Goal: Task Accomplishment & Management: Use online tool/utility

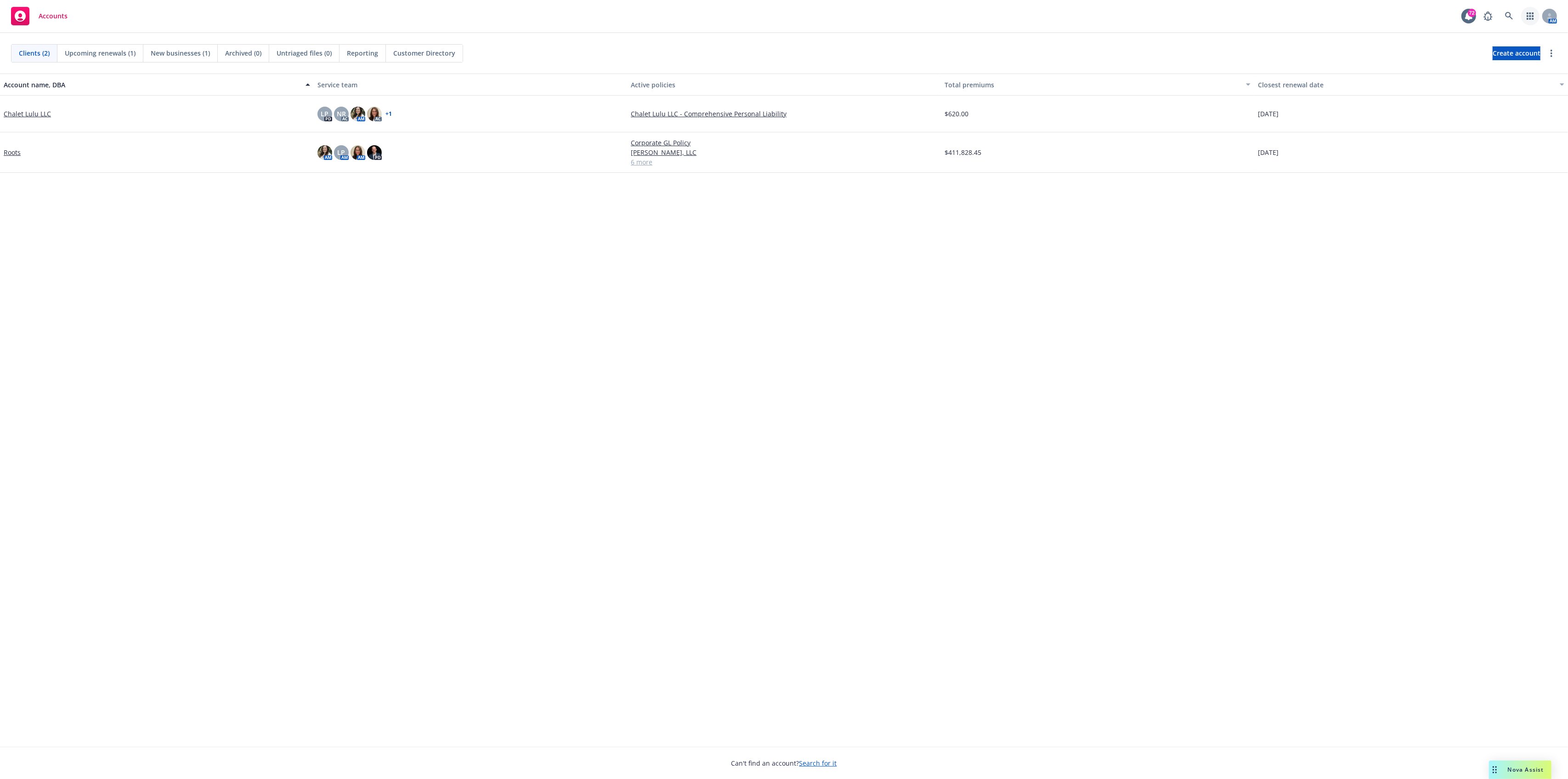
click at [1528, 9] on link "button" at bounding box center [1530, 16] width 18 height 18
click at [1455, 71] on span "Analyze coverage gaps" at bounding box center [1452, 70] width 71 height 6
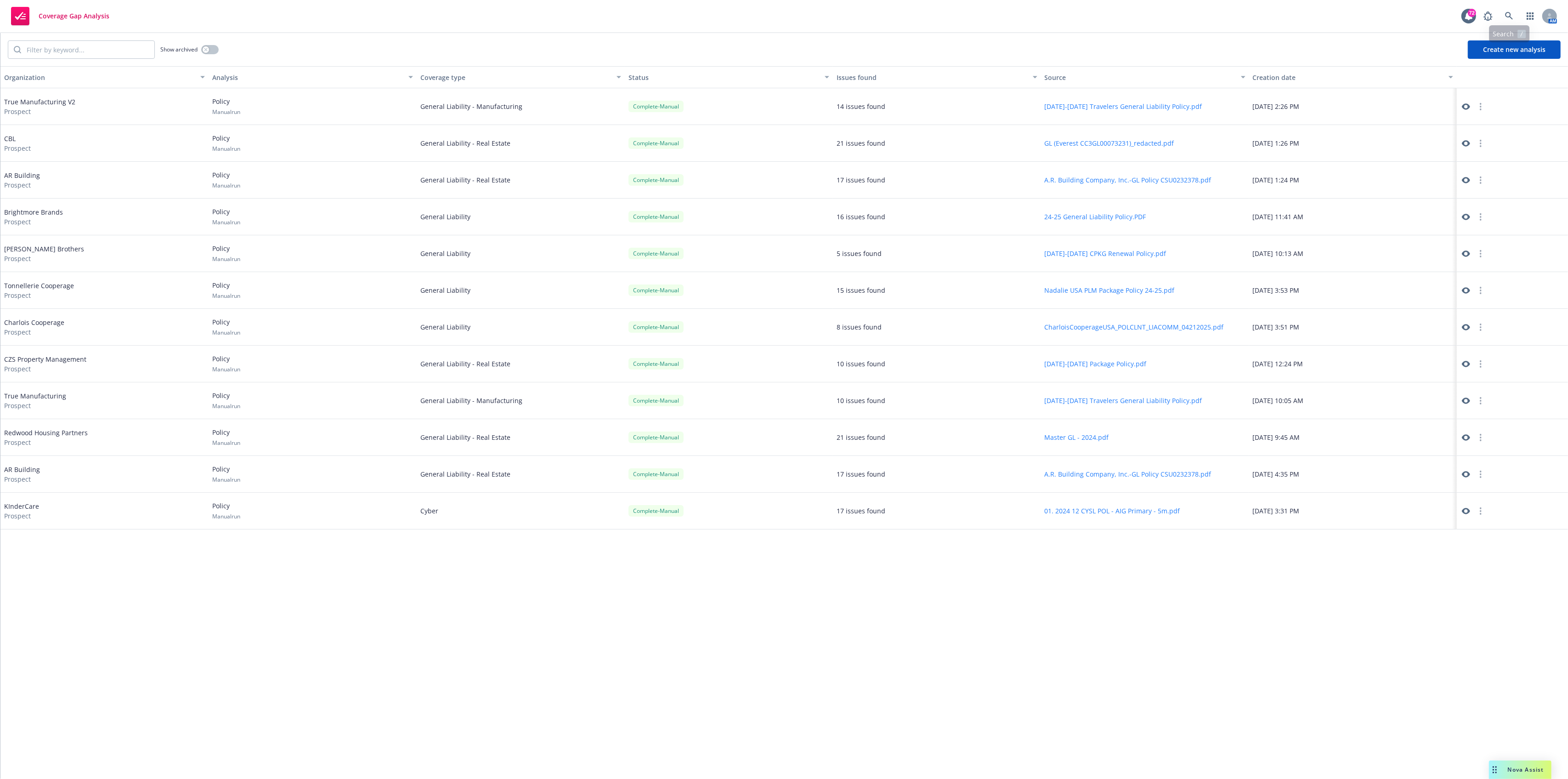
click at [1516, 48] on button "Create new analysis" at bounding box center [1514, 50] width 93 height 18
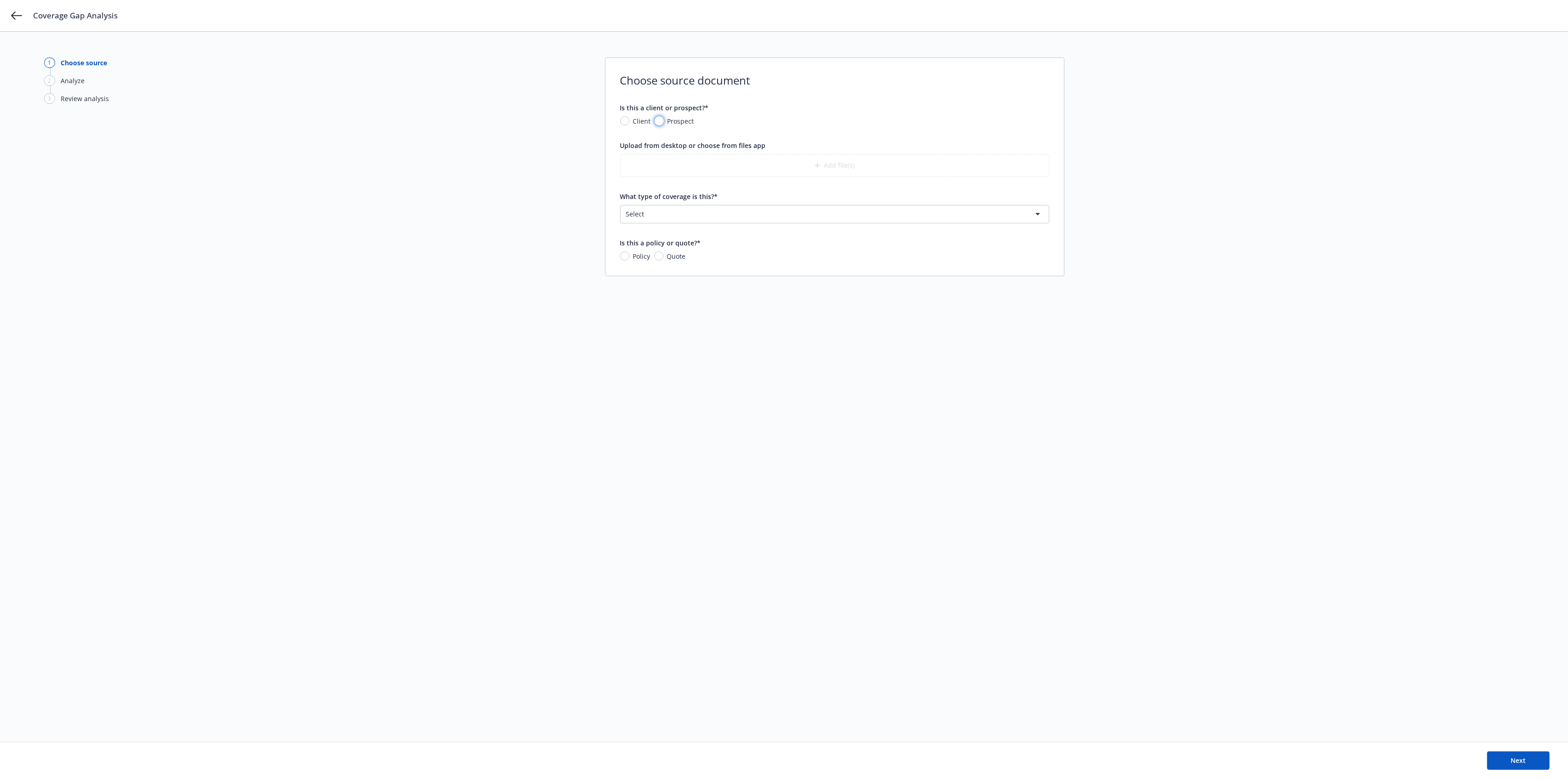
drag, startPoint x: 660, startPoint y: 121, endPoint x: 662, endPoint y: 127, distance: 6.3
click at [660, 121] on input "Prospect" at bounding box center [659, 121] width 9 height 9
radio input "true"
click at [670, 169] on input "What is the prospect's name?*" at bounding box center [835, 163] width 428 height 18
type input "Celero"
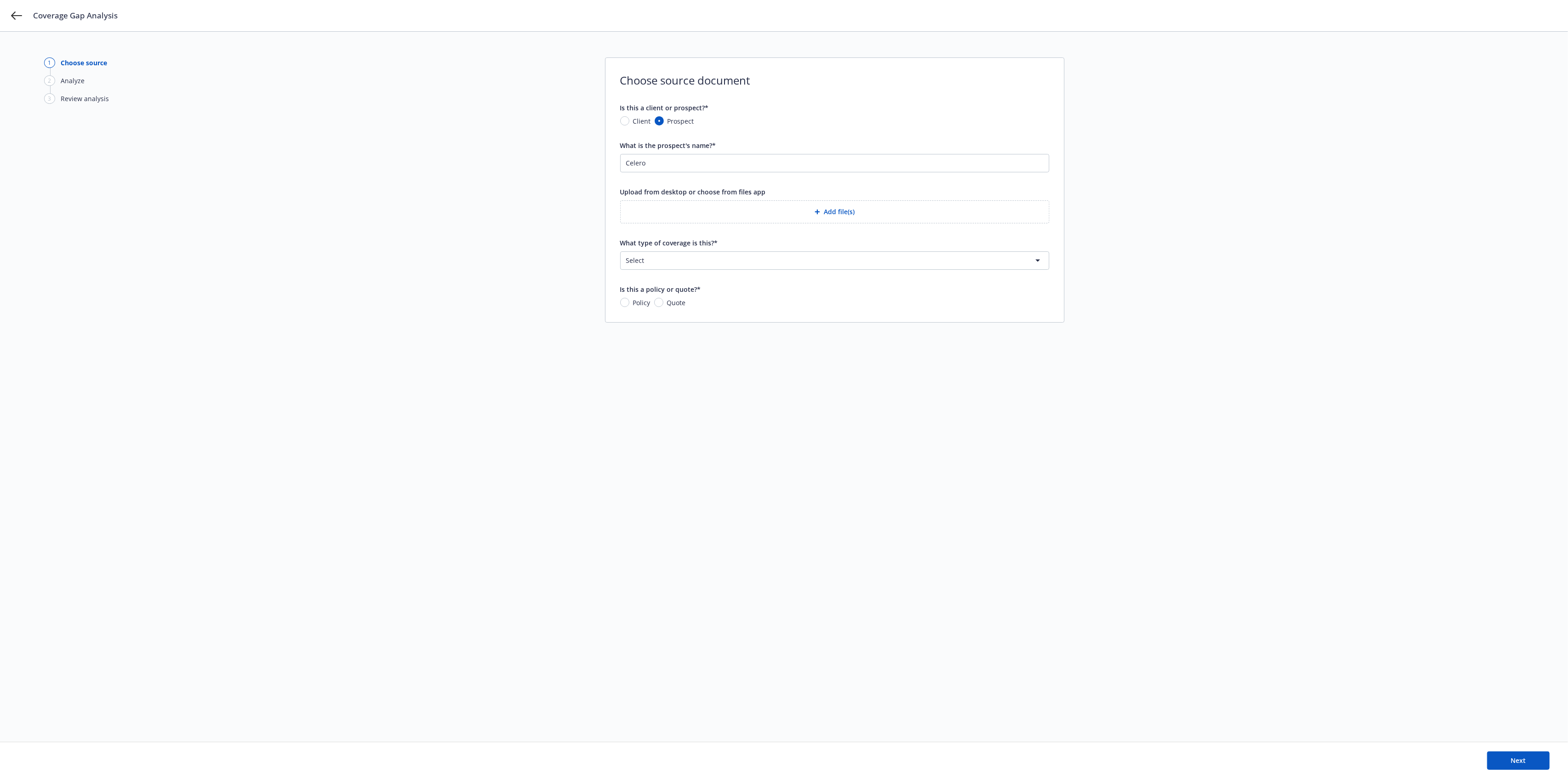
click at [714, 258] on html "Coverage Gap Analysis 1 Choose source 2 Analyze 3 Review analysis Choose source…" at bounding box center [784, 390] width 1568 height 779
select select "GENERAL_LIABILITY"
click at [728, 206] on button "Add file(s)" at bounding box center [835, 211] width 429 height 23
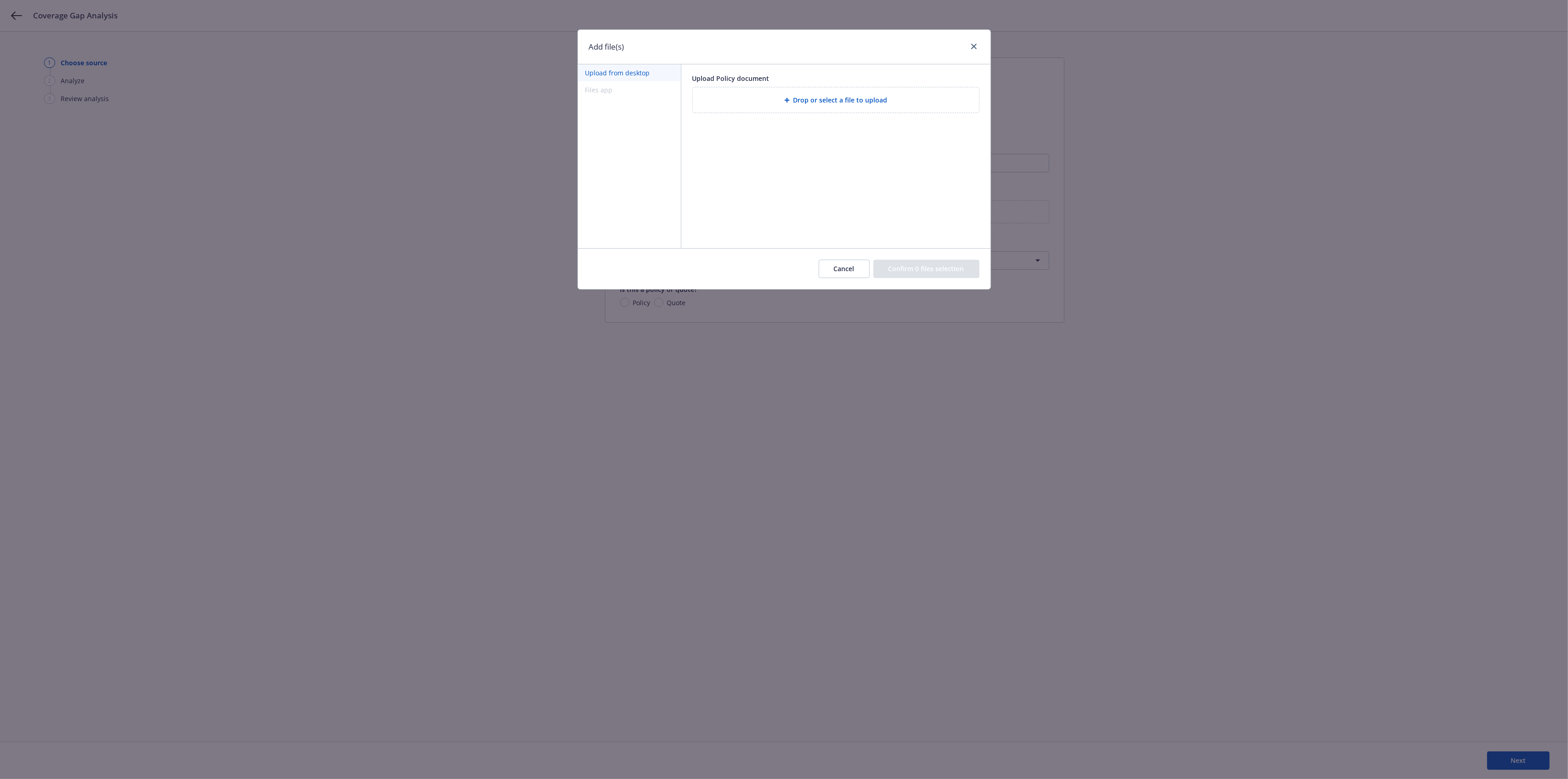
click at [853, 263] on button "Cancel" at bounding box center [845, 269] width 51 height 18
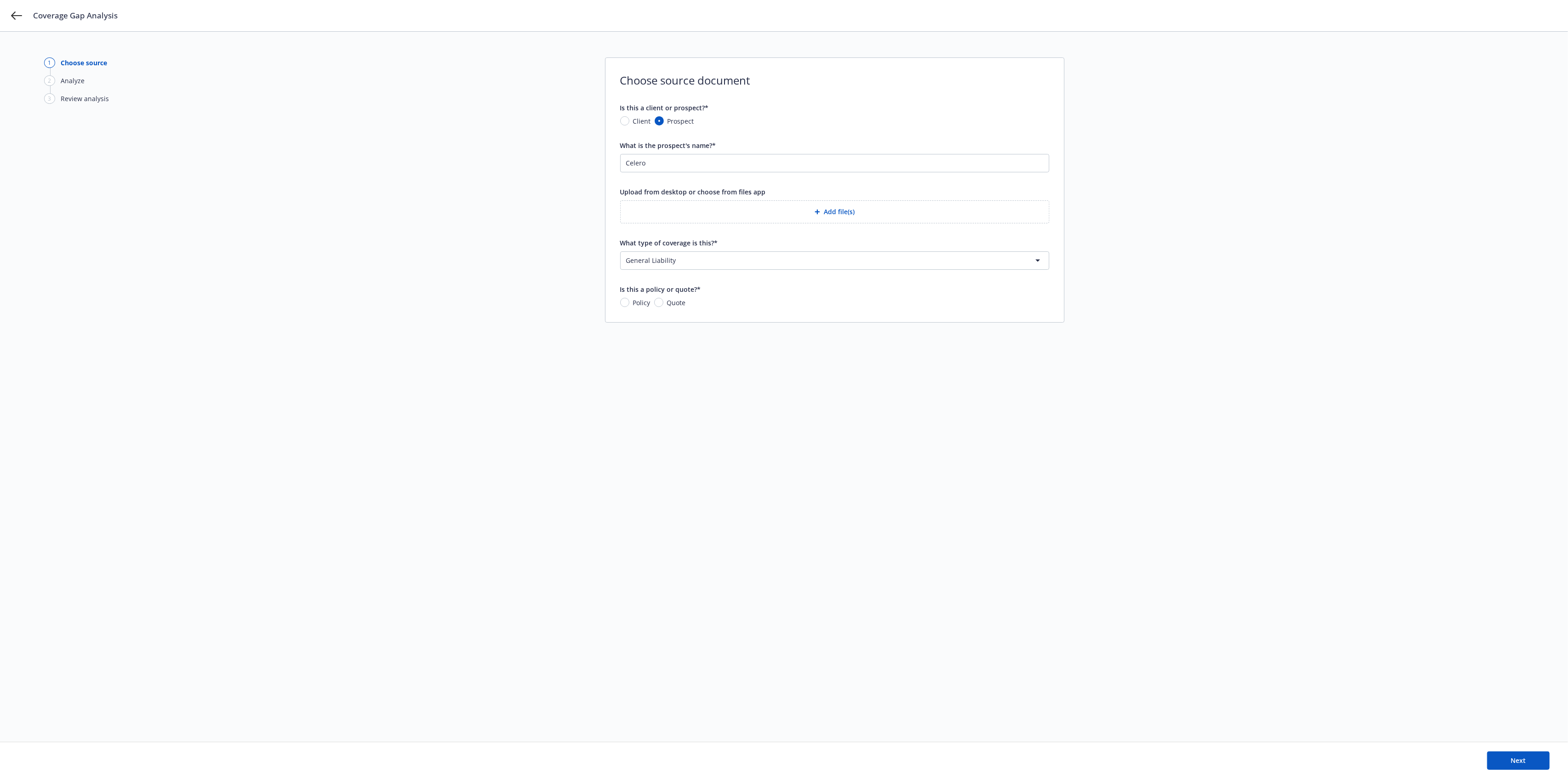
click at [843, 219] on button "Add file(s)" at bounding box center [835, 211] width 429 height 23
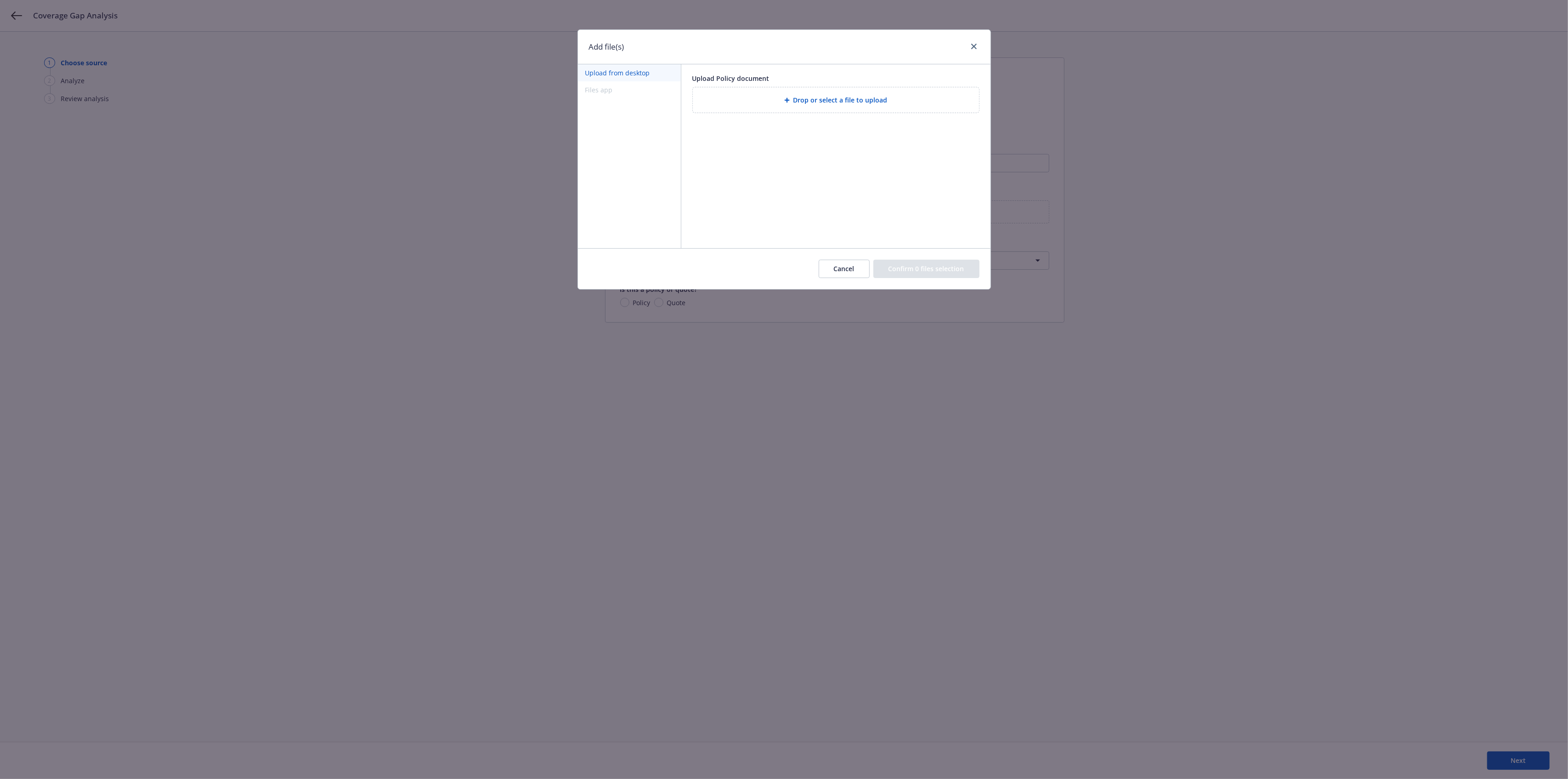
click at [625, 73] on button "Upload from desktop" at bounding box center [629, 73] width 103 height 17
click at [884, 104] on span "Drop or select a file to upload" at bounding box center [840, 100] width 94 height 10
click at [926, 270] on button "Confirm 1 file selection" at bounding box center [928, 269] width 103 height 18
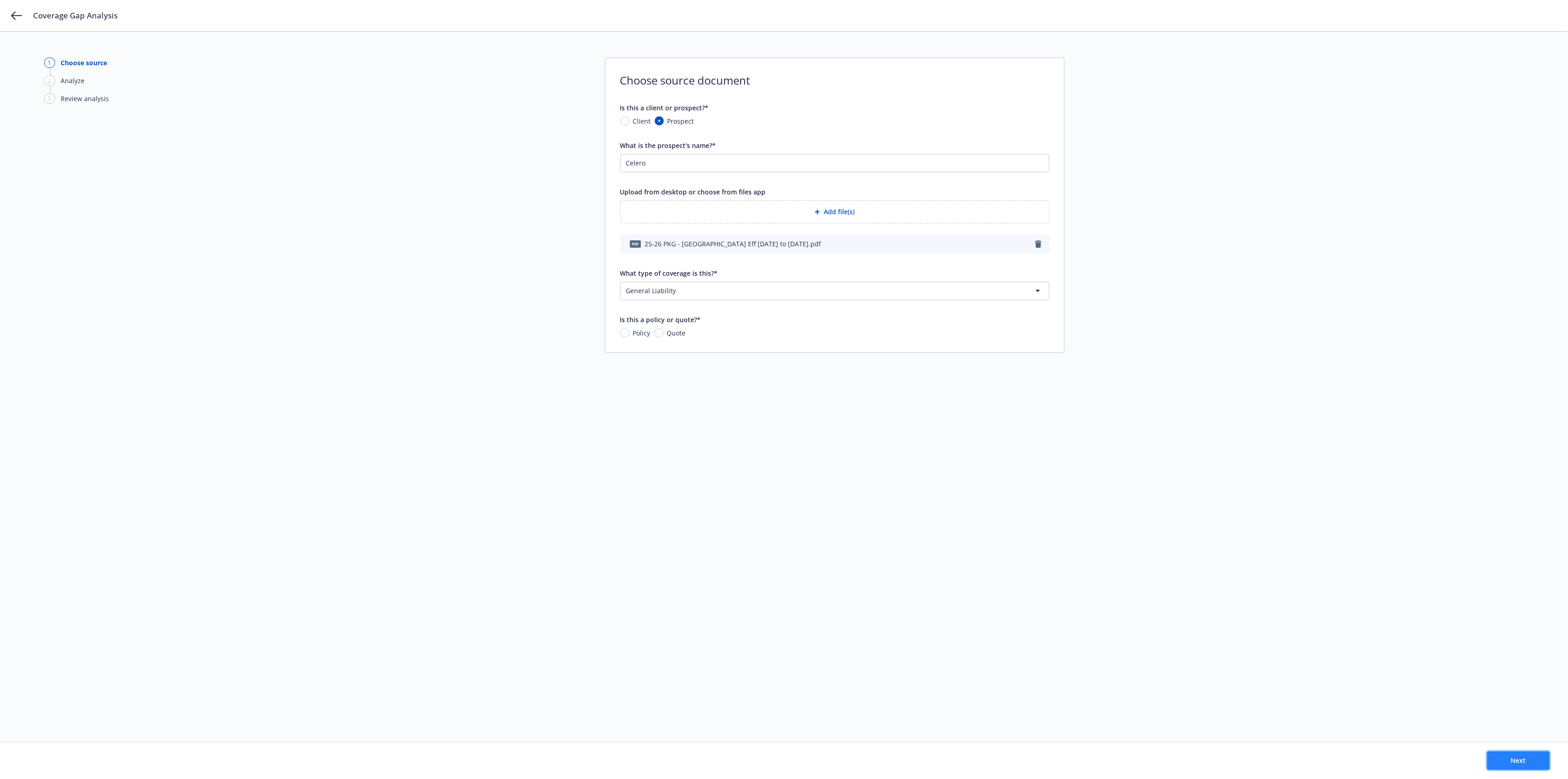
click at [1541, 764] on button "Next" at bounding box center [1518, 761] width 62 height 18
drag, startPoint x: 637, startPoint y: 332, endPoint x: 626, endPoint y: 332, distance: 11.0
click at [636, 332] on span "Policy" at bounding box center [642, 333] width 18 height 10
click at [630, 332] on input "Policy" at bounding box center [625, 333] width 9 height 9
radio input "true"
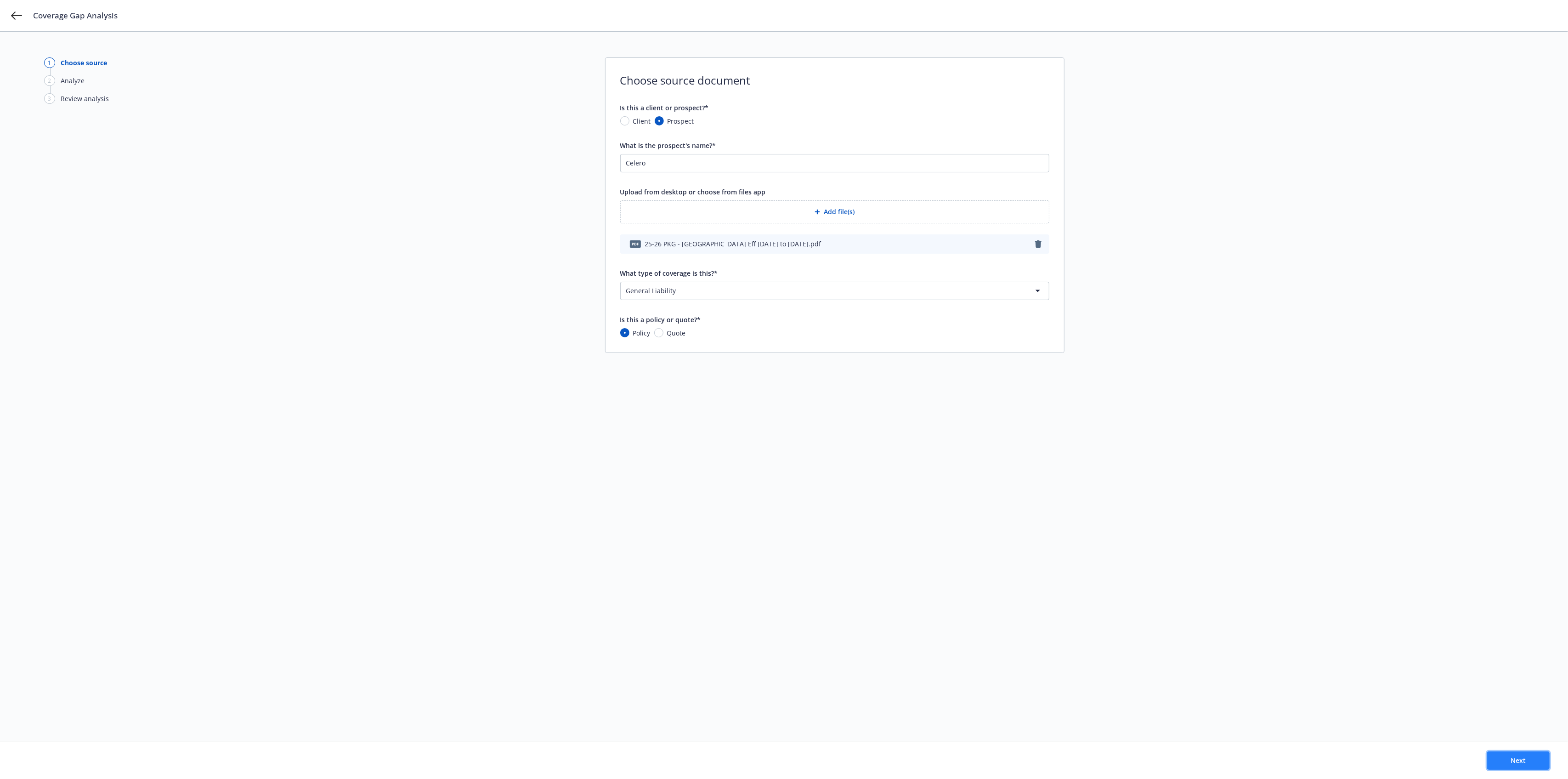
click at [1526, 763] on button "Next" at bounding box center [1518, 761] width 62 height 18
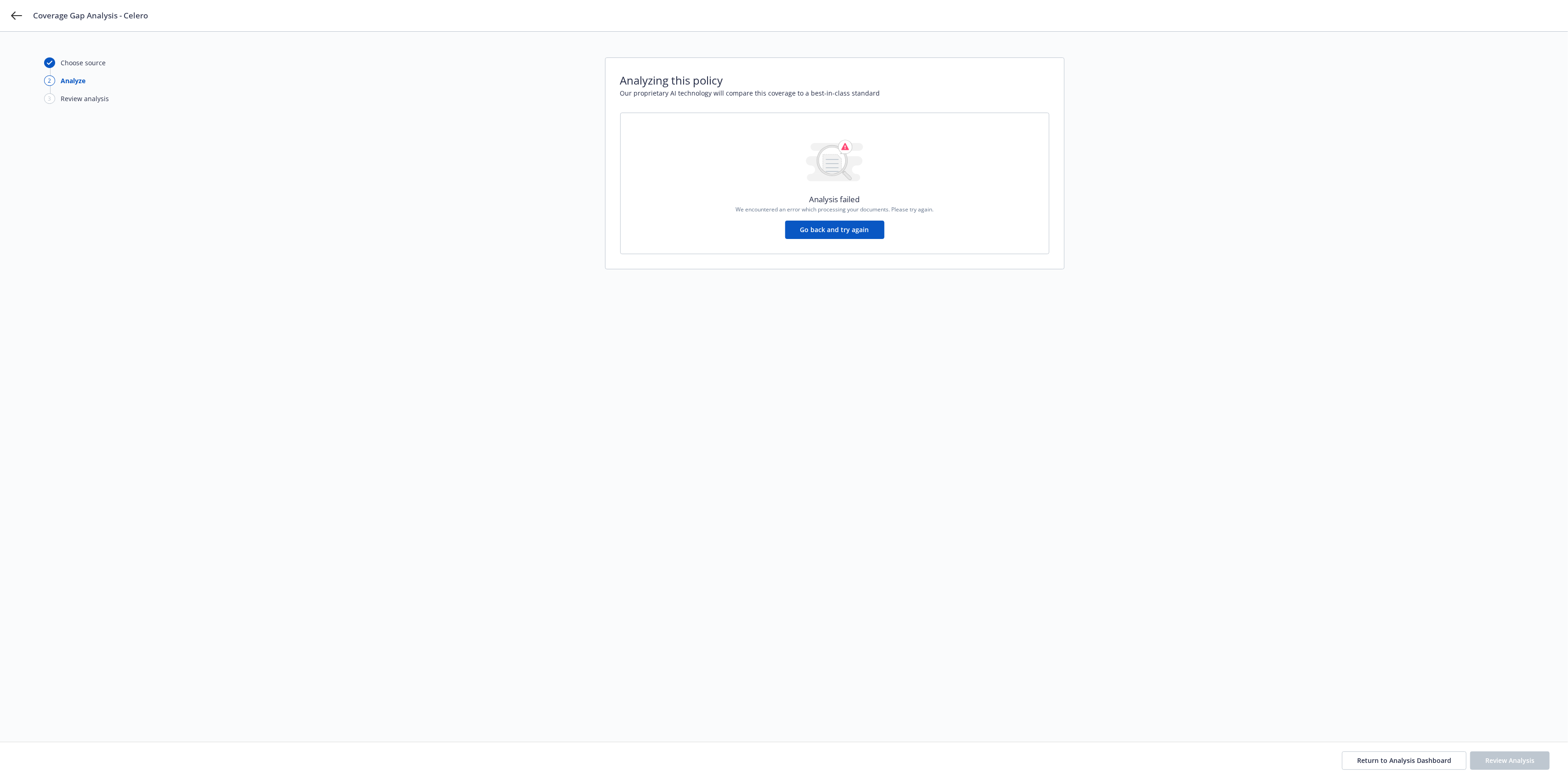
click at [840, 233] on button "Go back and try again" at bounding box center [835, 230] width 99 height 18
click at [813, 221] on button "Go back and try again" at bounding box center [835, 230] width 99 height 18
click at [813, 224] on button "Go back and try again" at bounding box center [835, 230] width 99 height 18
click at [673, 221] on div "Analysis failed We encountered an error which processing your documents. Please…" at bounding box center [835, 183] width 399 height 111
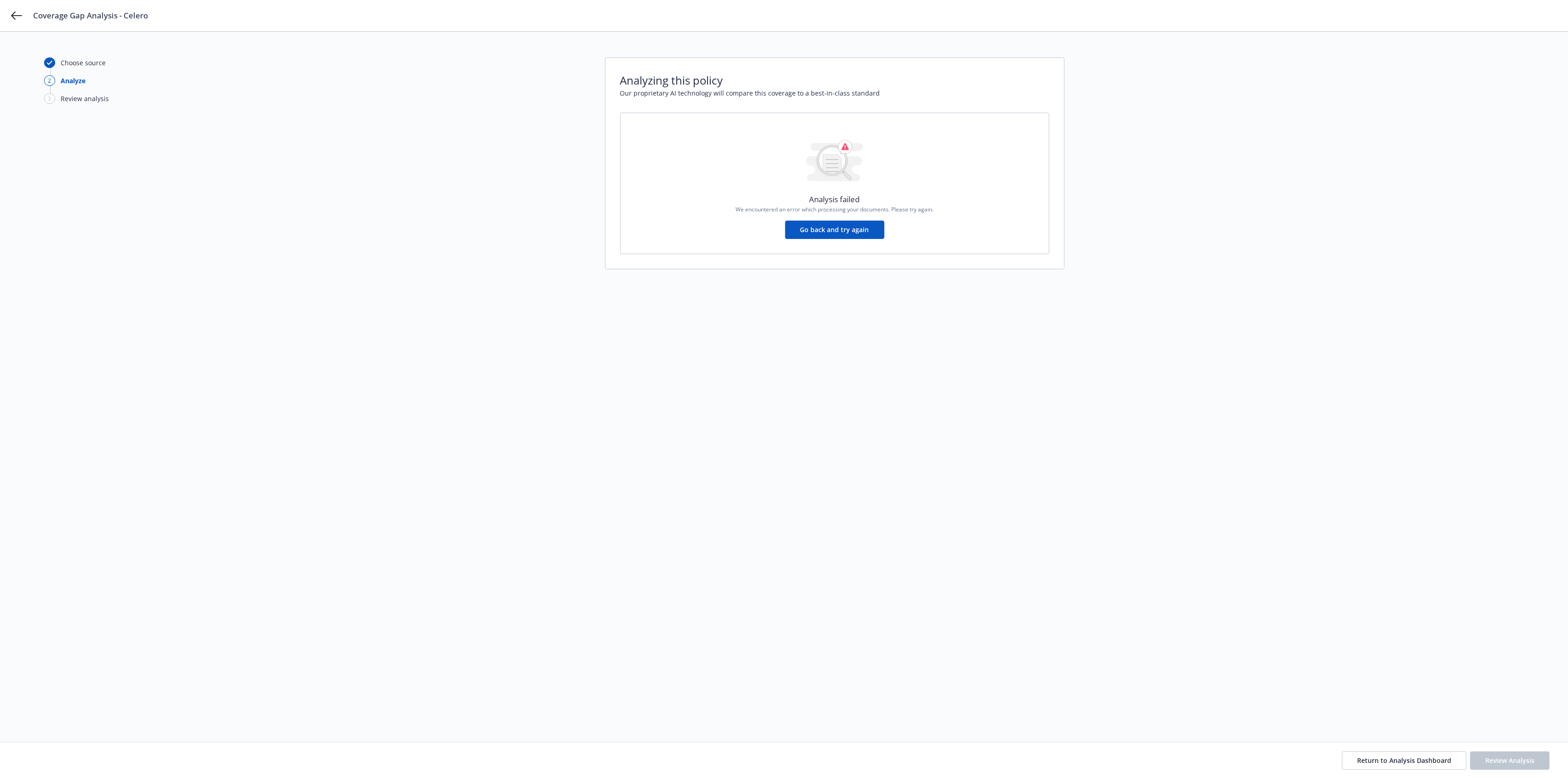
click at [30, 23] on div "Coverage Gap Analysis - Celero" at bounding box center [784, 16] width 1568 height 31
click at [22, 21] on div "Coverage Gap Analysis - Celero" at bounding box center [784, 16] width 1568 height 31
click at [18, 18] on icon at bounding box center [17, 16] width 11 height 11
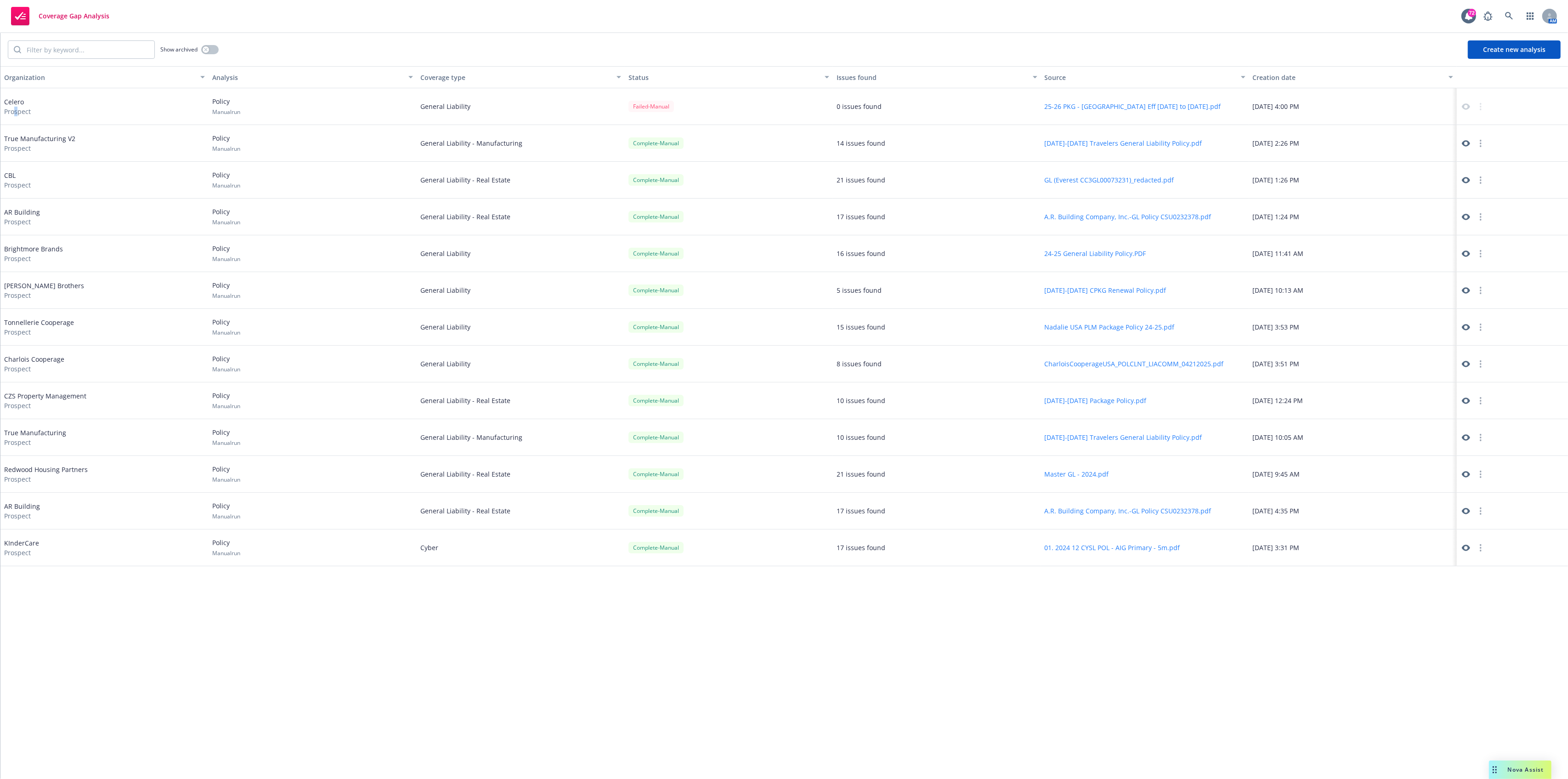
click at [16, 109] on span "Prospect" at bounding box center [18, 111] width 27 height 10
click at [89, 45] on input "search" at bounding box center [88, 50] width 133 height 18
click at [1529, 43] on button "Create new analysis" at bounding box center [1514, 50] width 93 height 18
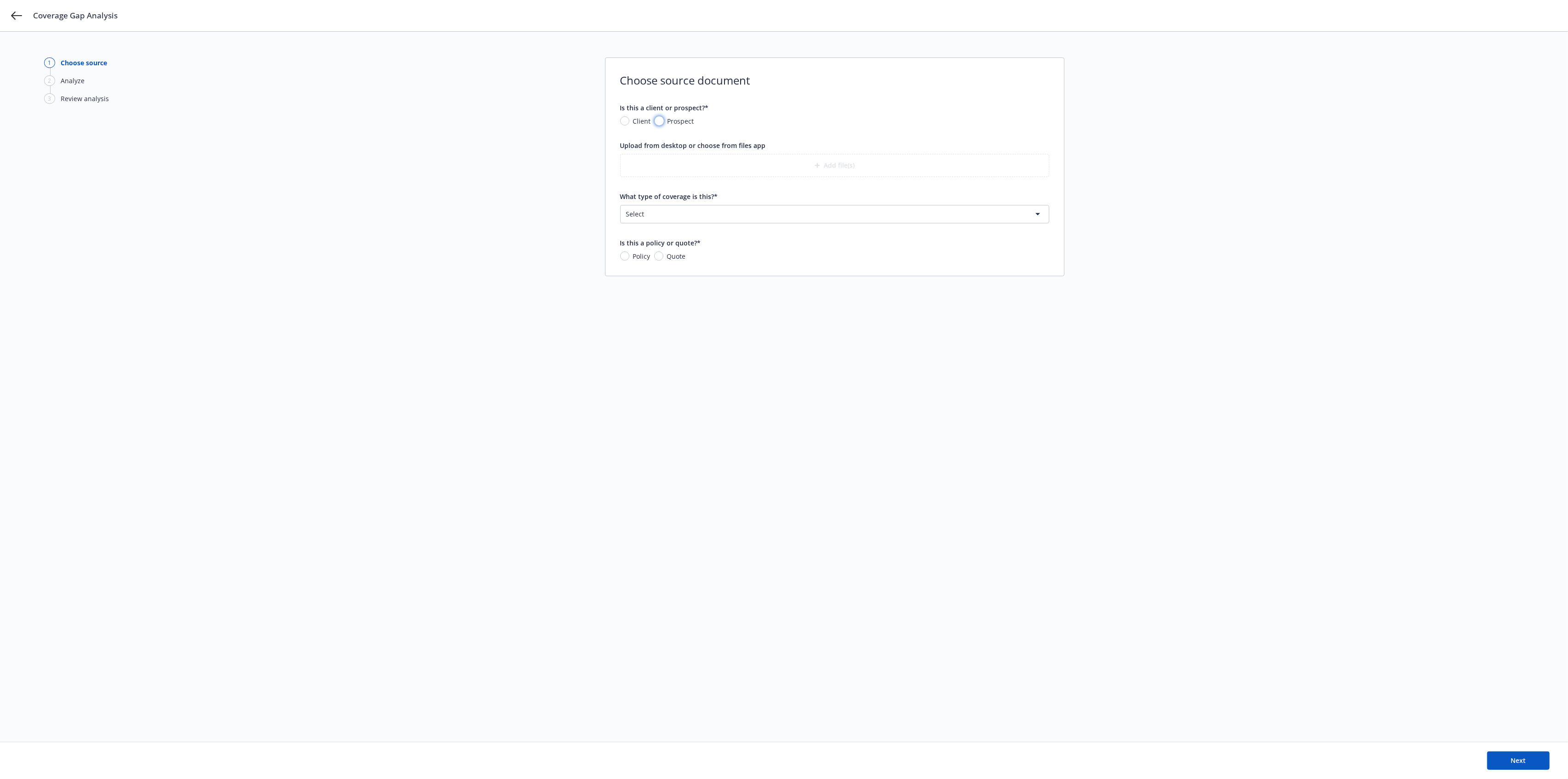
click at [660, 118] on input "Prospect" at bounding box center [659, 121] width 9 height 9
radio input "true"
drag, startPoint x: 661, startPoint y: 133, endPoint x: 661, endPoint y: 155, distance: 22.0
click at [661, 155] on input "What is the prospect's name?*" at bounding box center [835, 163] width 428 height 18
type input "Celero"
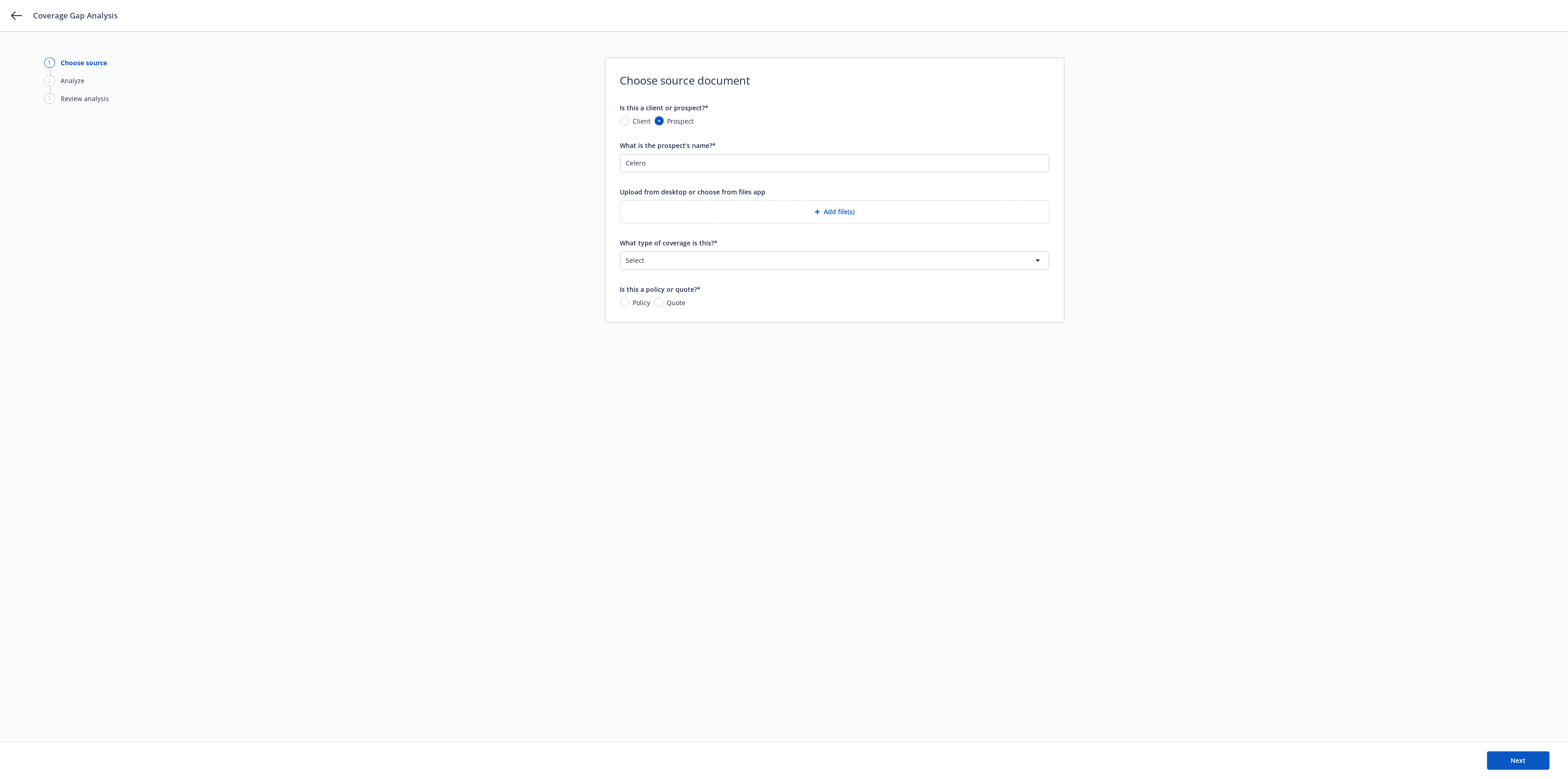
click at [673, 199] on div "Upload from desktop or choose from files app Add file(s)" at bounding box center [835, 205] width 429 height 36
click at [677, 211] on button "Add file(s)" at bounding box center [835, 211] width 429 height 23
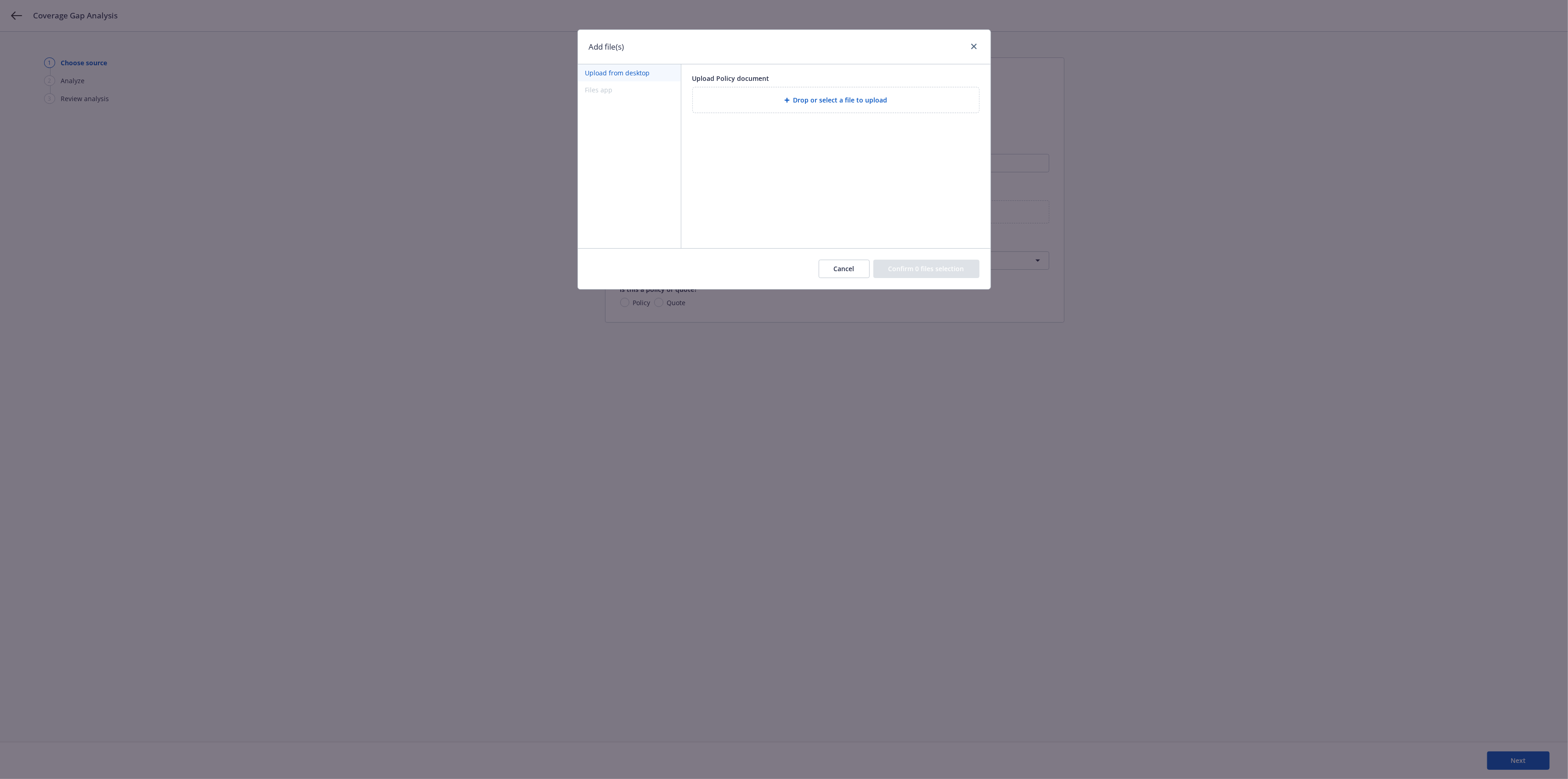
click at [809, 94] on div "Drop or select a file to upload" at bounding box center [836, 100] width 287 height 26
click at [947, 273] on button "Confirm 1 file selection" at bounding box center [928, 269] width 103 height 18
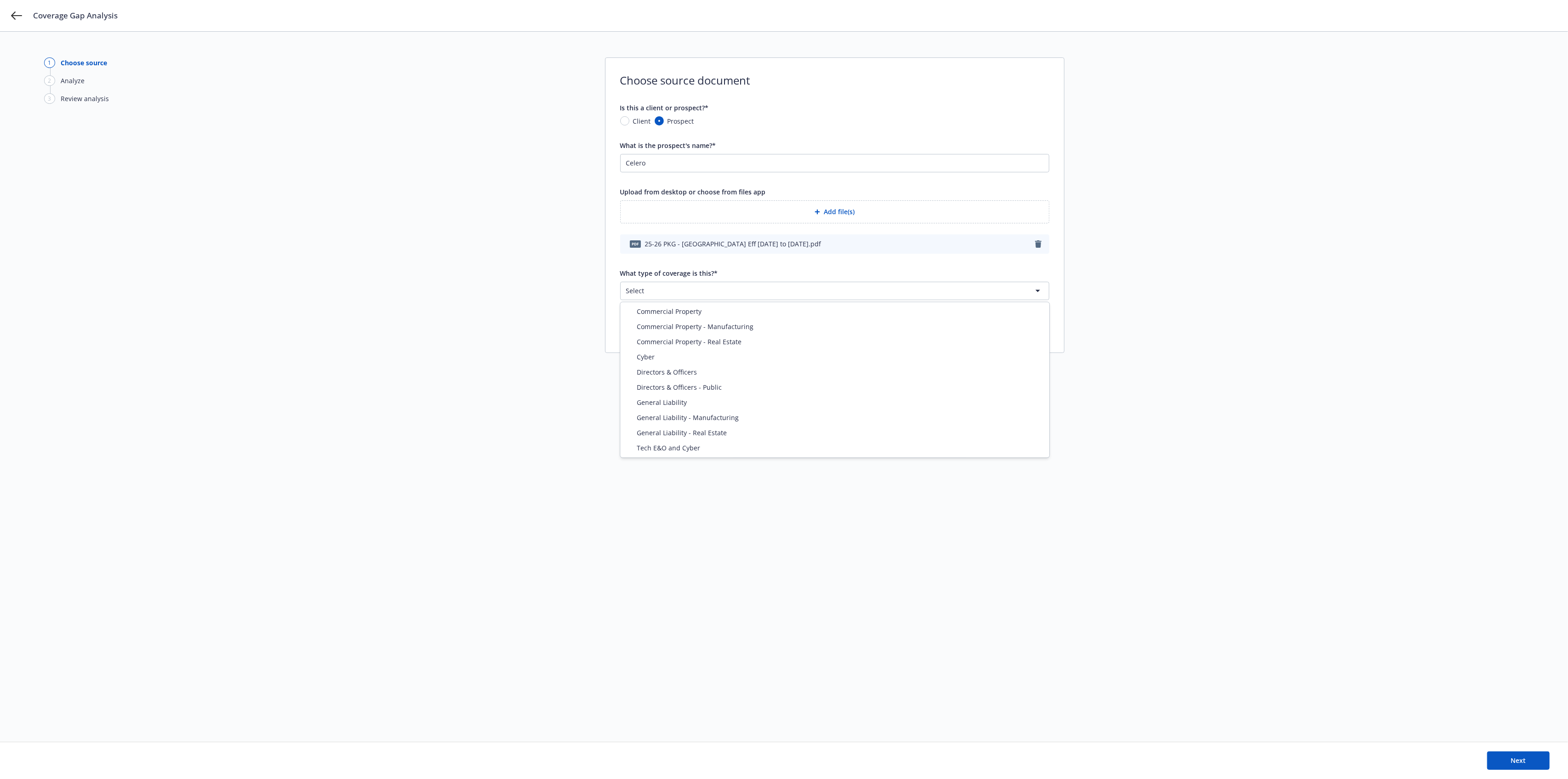
click at [672, 290] on html "Coverage Gap Analysis 1 Choose source 2 Analyze 3 Review analysis Choose source…" at bounding box center [784, 390] width 1568 height 779
select select "GENERAL_LIABILITY"
click at [625, 332] on input "Policy" at bounding box center [625, 333] width 9 height 9
radio input "true"
click at [1531, 758] on button "Next" at bounding box center [1518, 761] width 62 height 18
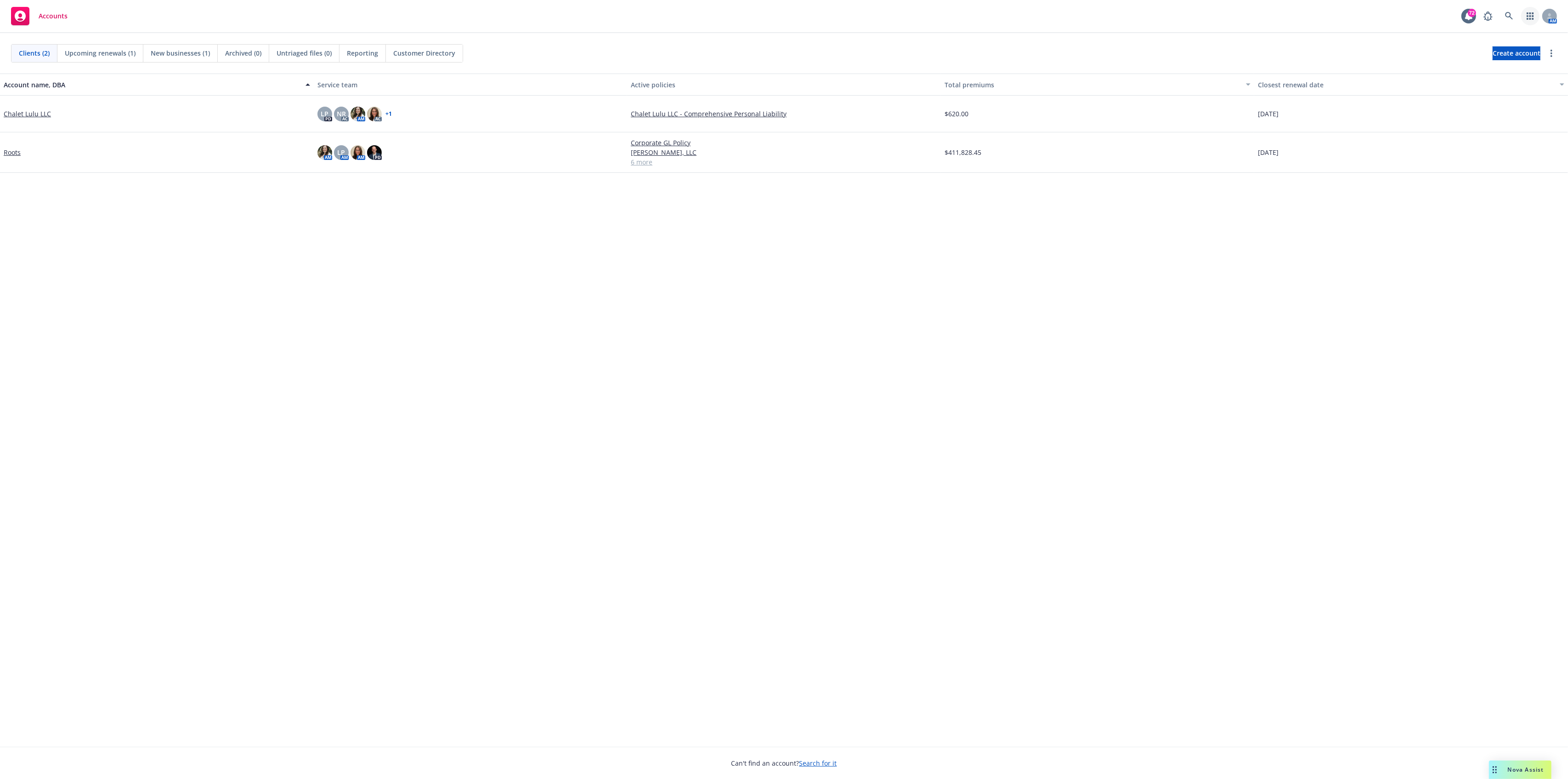
click at [1533, 18] on icon "button" at bounding box center [1530, 16] width 7 height 7
click at [1494, 66] on link "Coverage Gap Analysis Analyze coverage gaps" at bounding box center [1464, 66] width 139 height 22
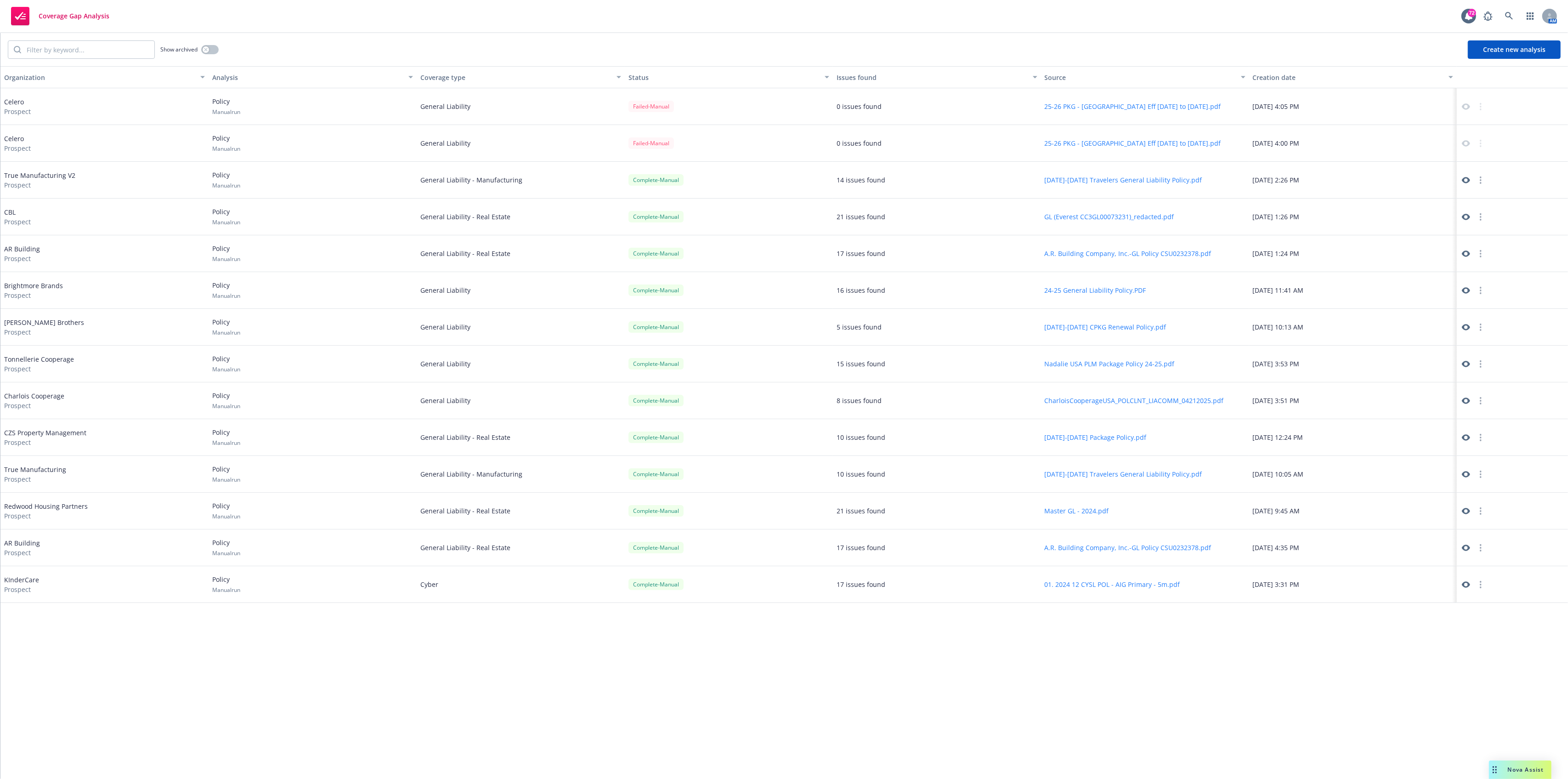
click at [1493, 53] on button "Create new analysis" at bounding box center [1514, 50] width 93 height 18
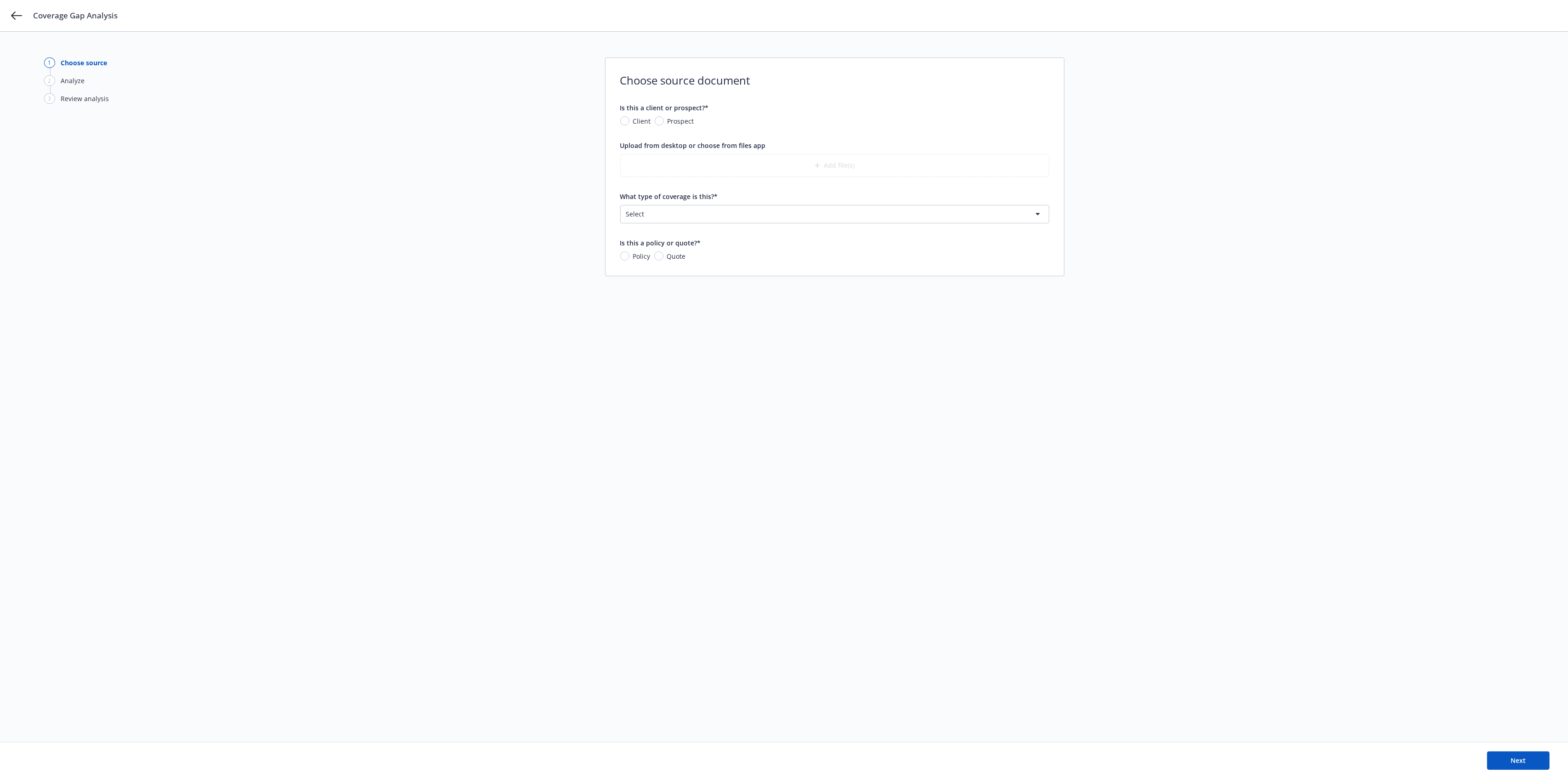
click at [664, 121] on span "Prospect" at bounding box center [679, 121] width 30 height 10
click at [663, 121] on input "Prospect" at bounding box center [659, 121] width 9 height 9
radio input "true"
click at [646, 155] on input "What is the prospect's name?*" at bounding box center [835, 163] width 428 height 18
type input "Celero"
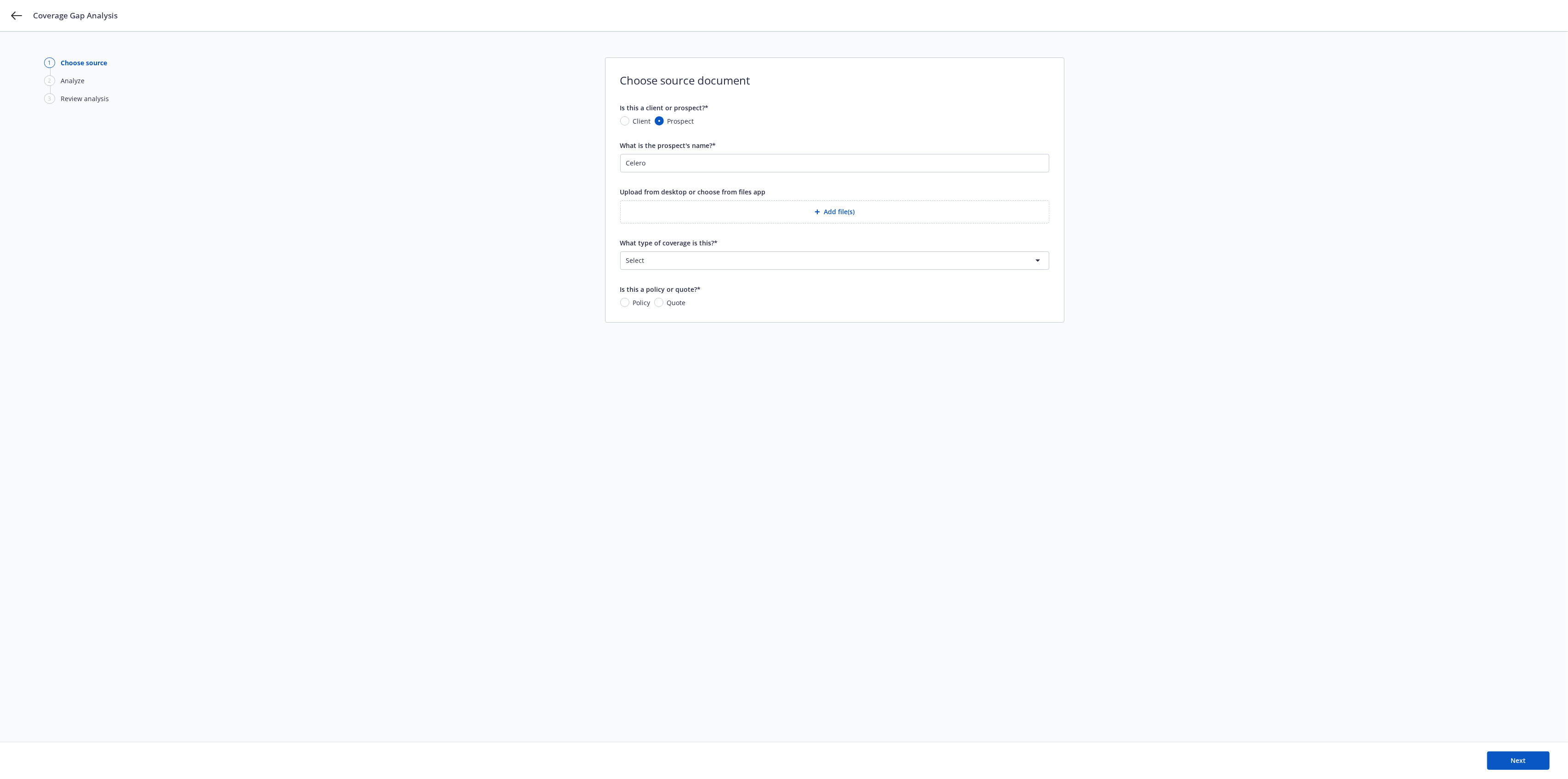
click at [779, 219] on button "Add file(s)" at bounding box center [835, 211] width 429 height 23
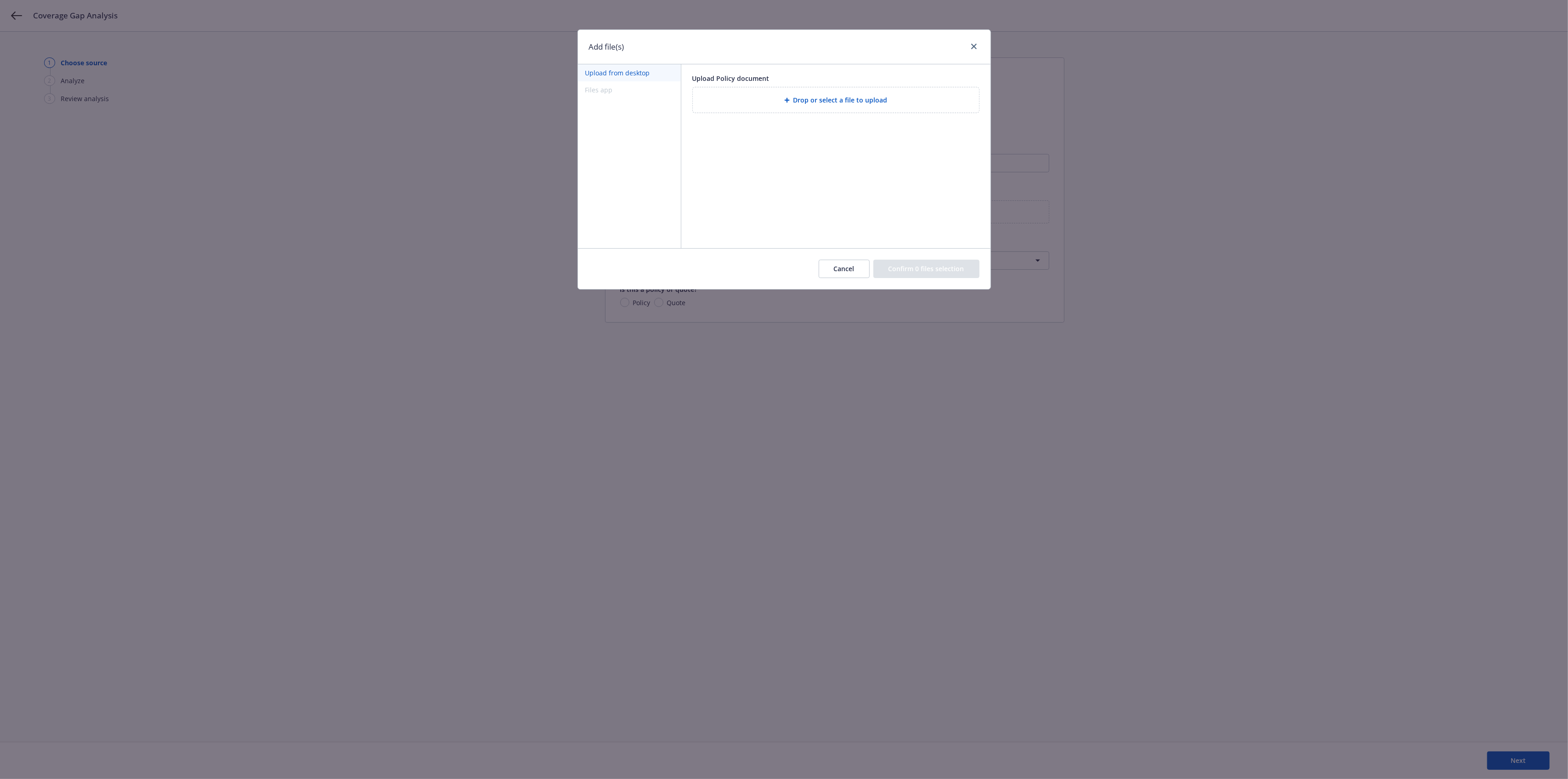
click at [849, 110] on div "Drop or select a file to upload" at bounding box center [836, 100] width 287 height 26
click at [925, 272] on button "Confirm 1 file selection" at bounding box center [928, 269] width 103 height 18
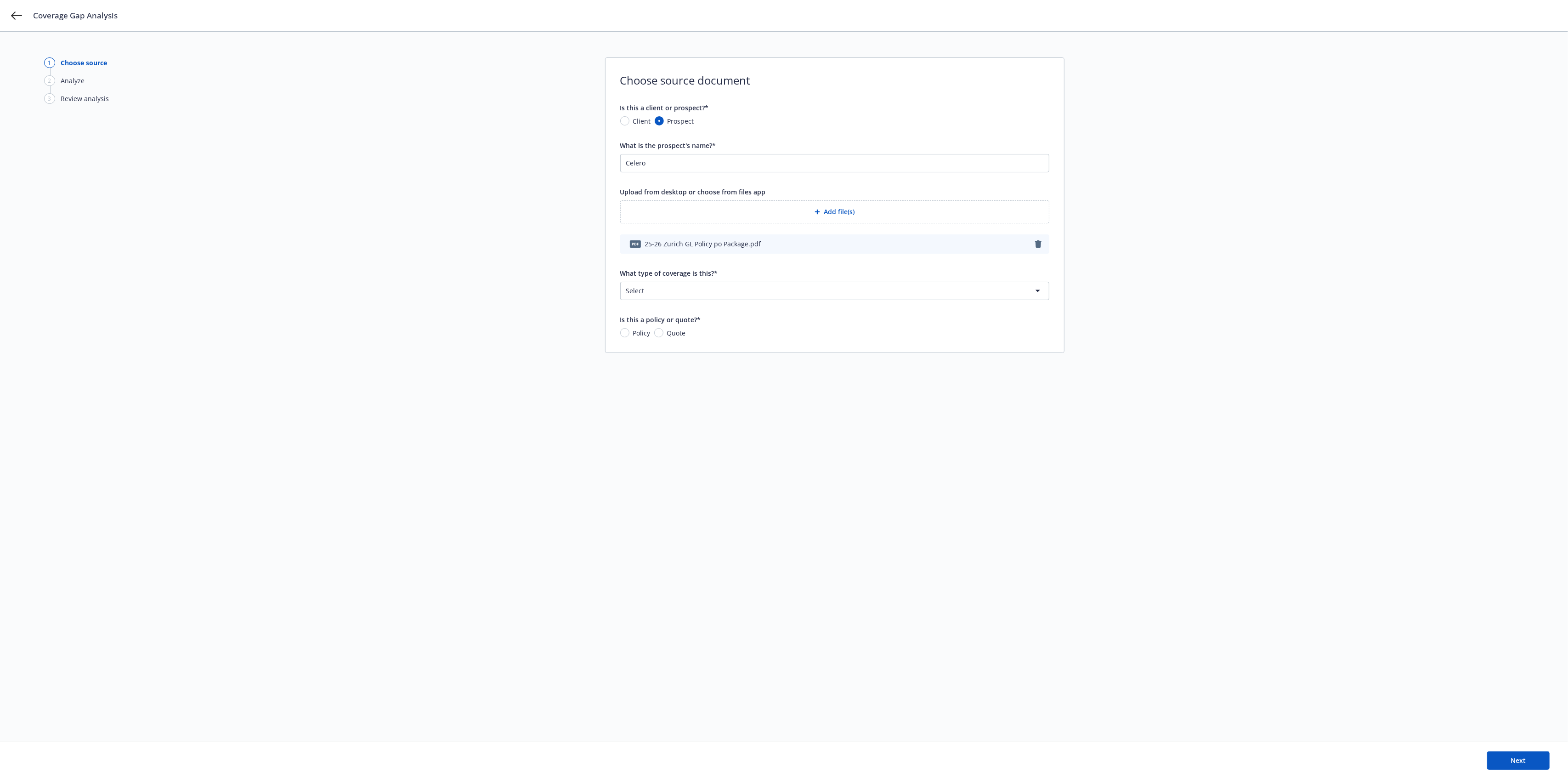
click at [660, 280] on div "What type of coverage is this?* Select Commercial Property Commercial Property …" at bounding box center [835, 284] width 429 height 32
click at [662, 289] on html "Coverage Gap Analysis 1 Choose source 2 Analyze 3 Review analysis Choose source…" at bounding box center [784, 390] width 1568 height 779
select select "GENERAL_LIABILITY"
click at [628, 332] on input "Policy" at bounding box center [625, 333] width 9 height 9
radio input "true"
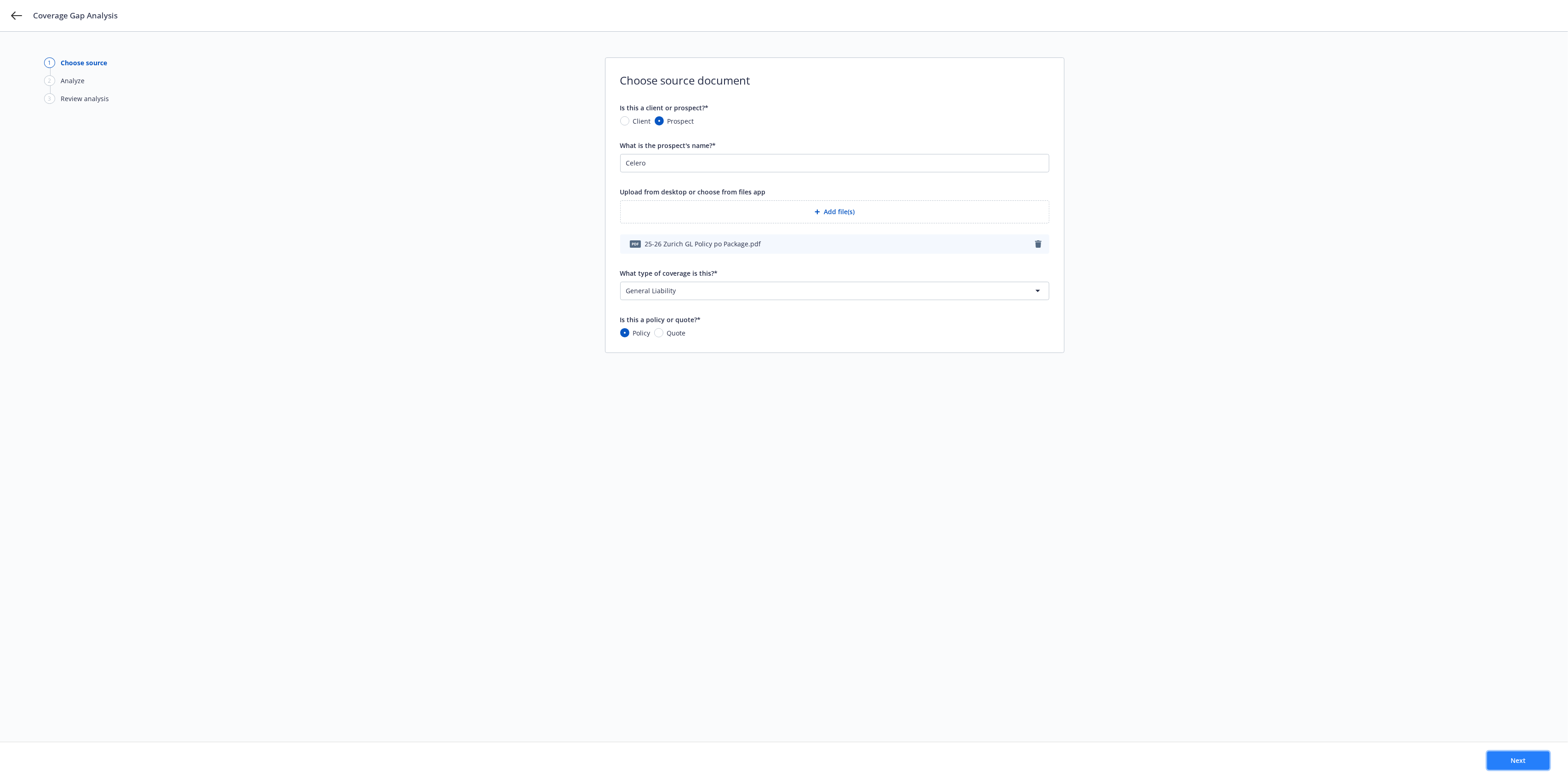
click at [1513, 759] on span "Next" at bounding box center [1518, 761] width 15 height 9
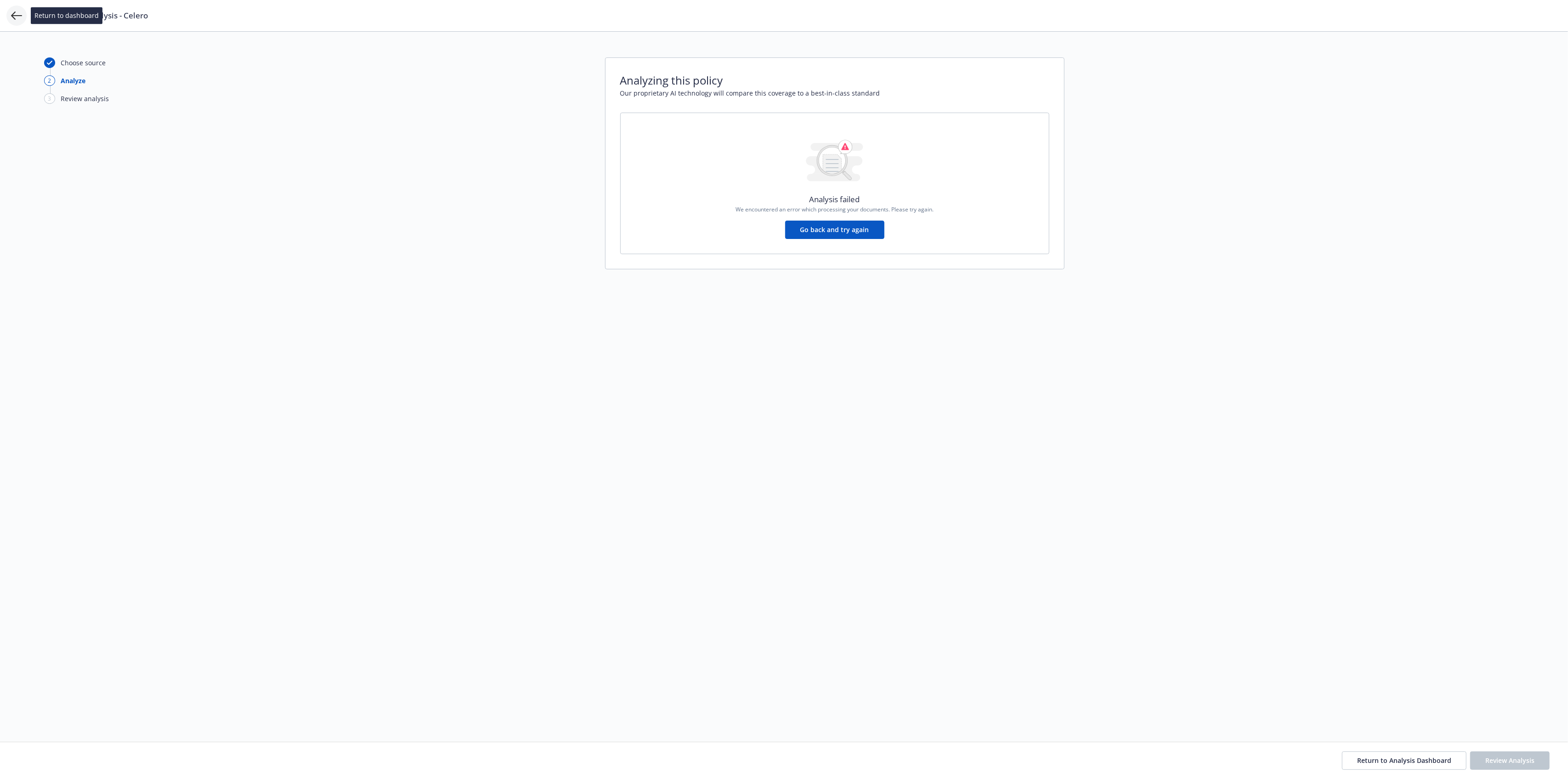
click at [16, 12] on icon at bounding box center [17, 16] width 11 height 11
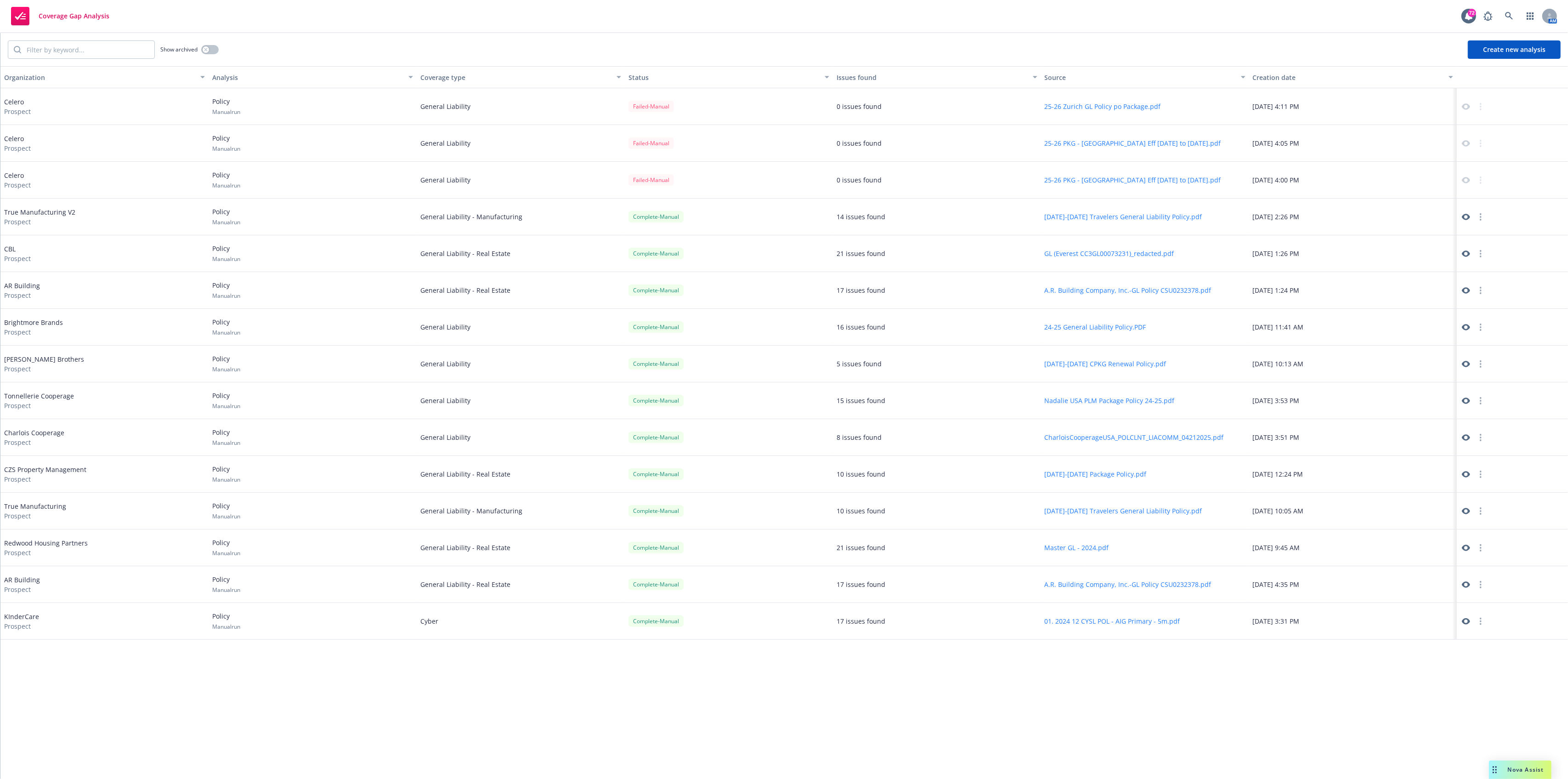
click at [1499, 53] on button "Create new analysis" at bounding box center [1514, 50] width 93 height 18
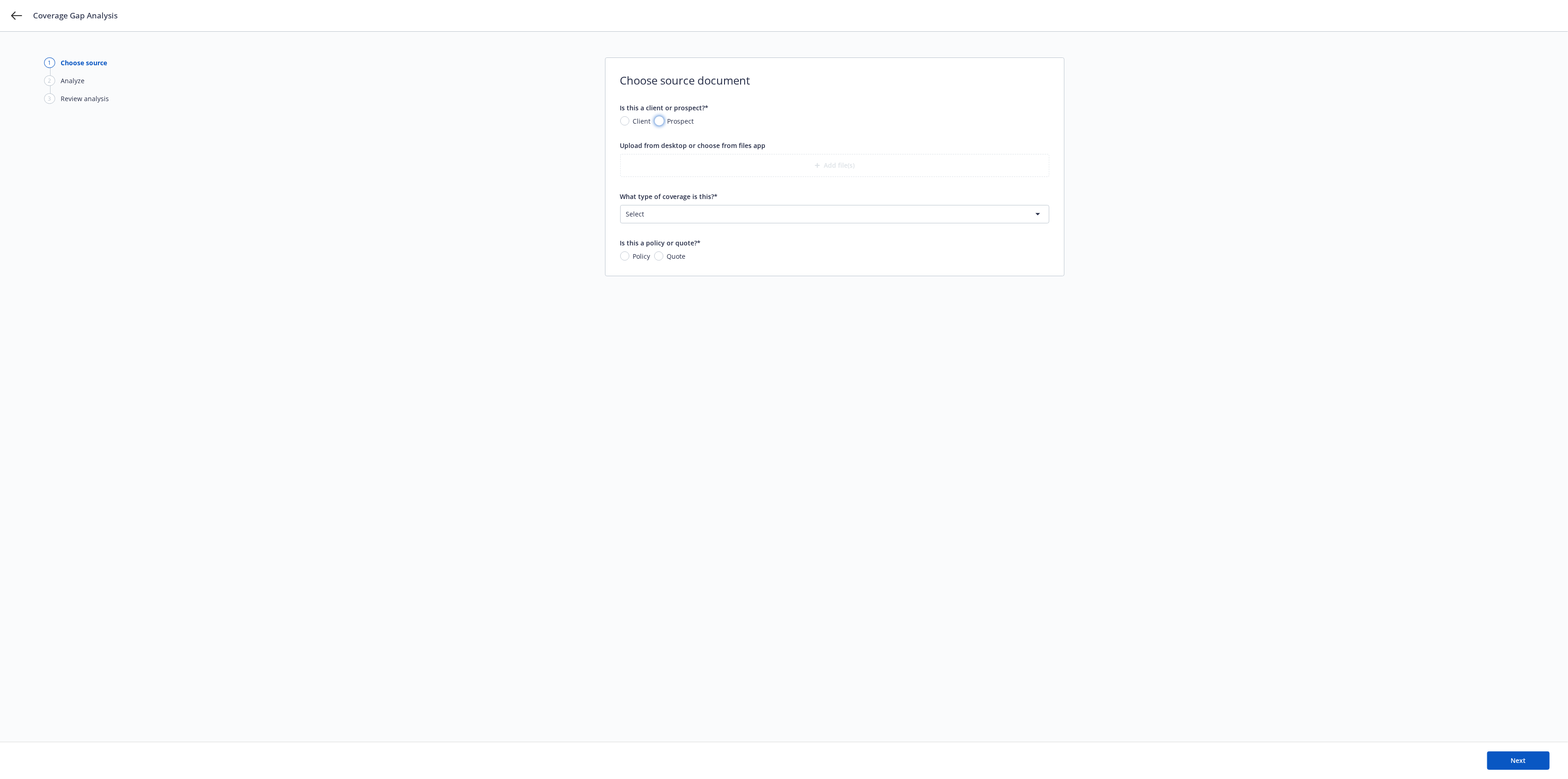
click at [662, 119] on input "Prospect" at bounding box center [659, 121] width 9 height 9
radio input "true"
click at [661, 153] on div "What is the prospect's name?*" at bounding box center [835, 156] width 429 height 32
click at [661, 167] on input "What is the prospect's name?*" at bounding box center [835, 163] width 428 height 18
type input "Celero"
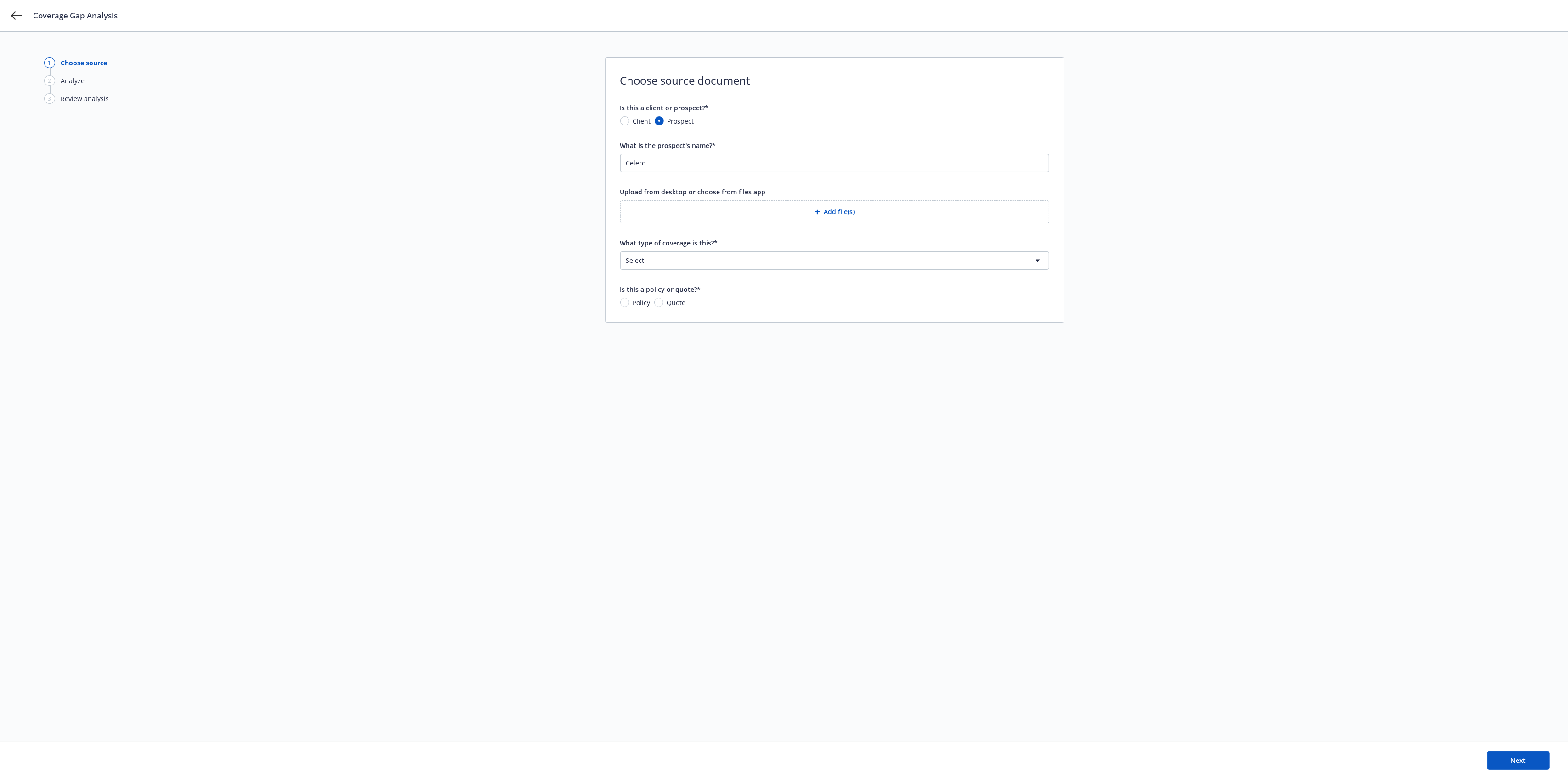
click at [803, 212] on button "Add file(s)" at bounding box center [835, 211] width 429 height 23
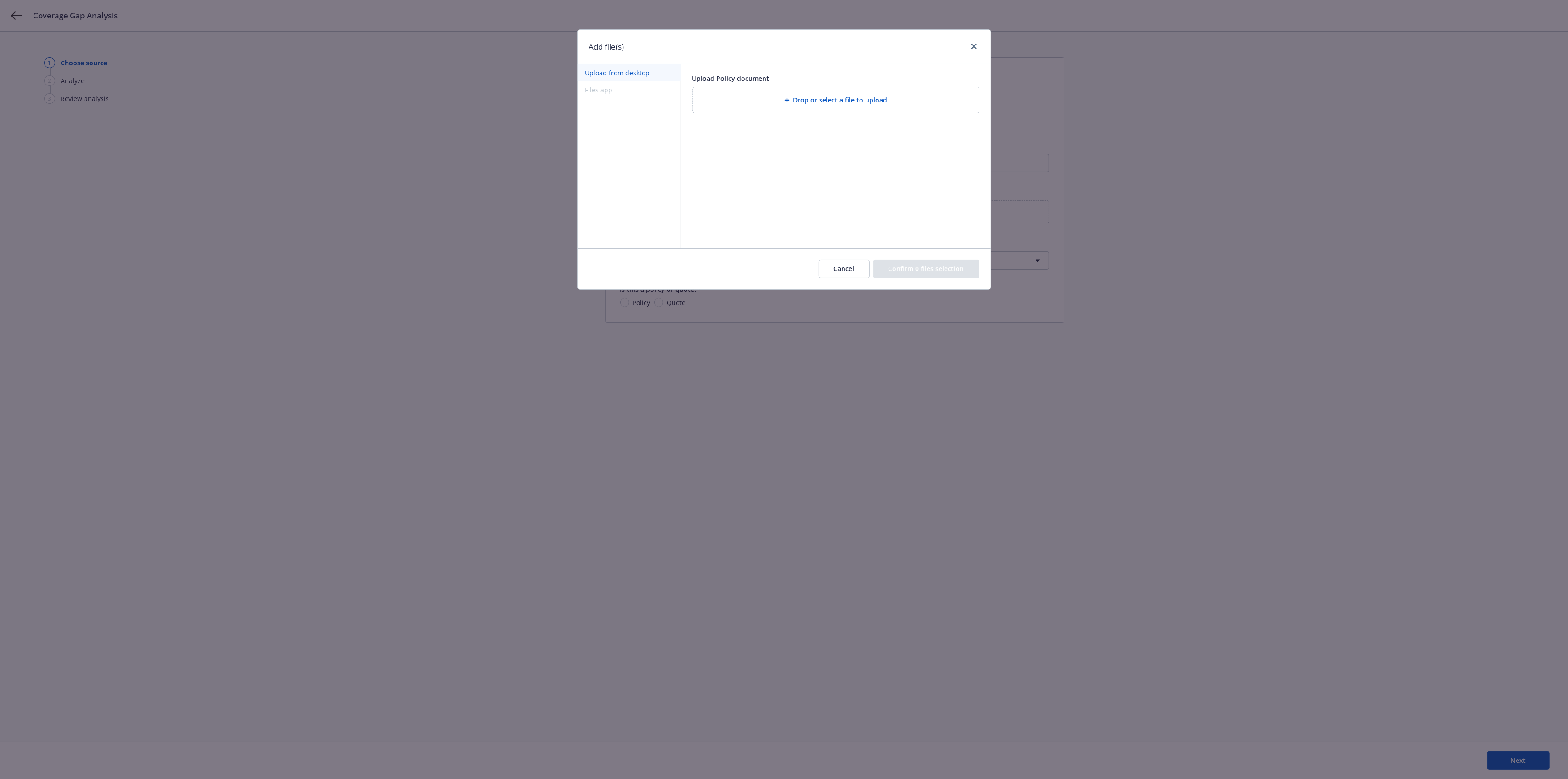
click at [808, 108] on div "Drop or select a file to upload" at bounding box center [836, 100] width 287 height 26
drag, startPoint x: 910, startPoint y: 270, endPoint x: 918, endPoint y: 271, distance: 8.1
click at [911, 270] on button "Confirm 1 file selection" at bounding box center [928, 269] width 103 height 18
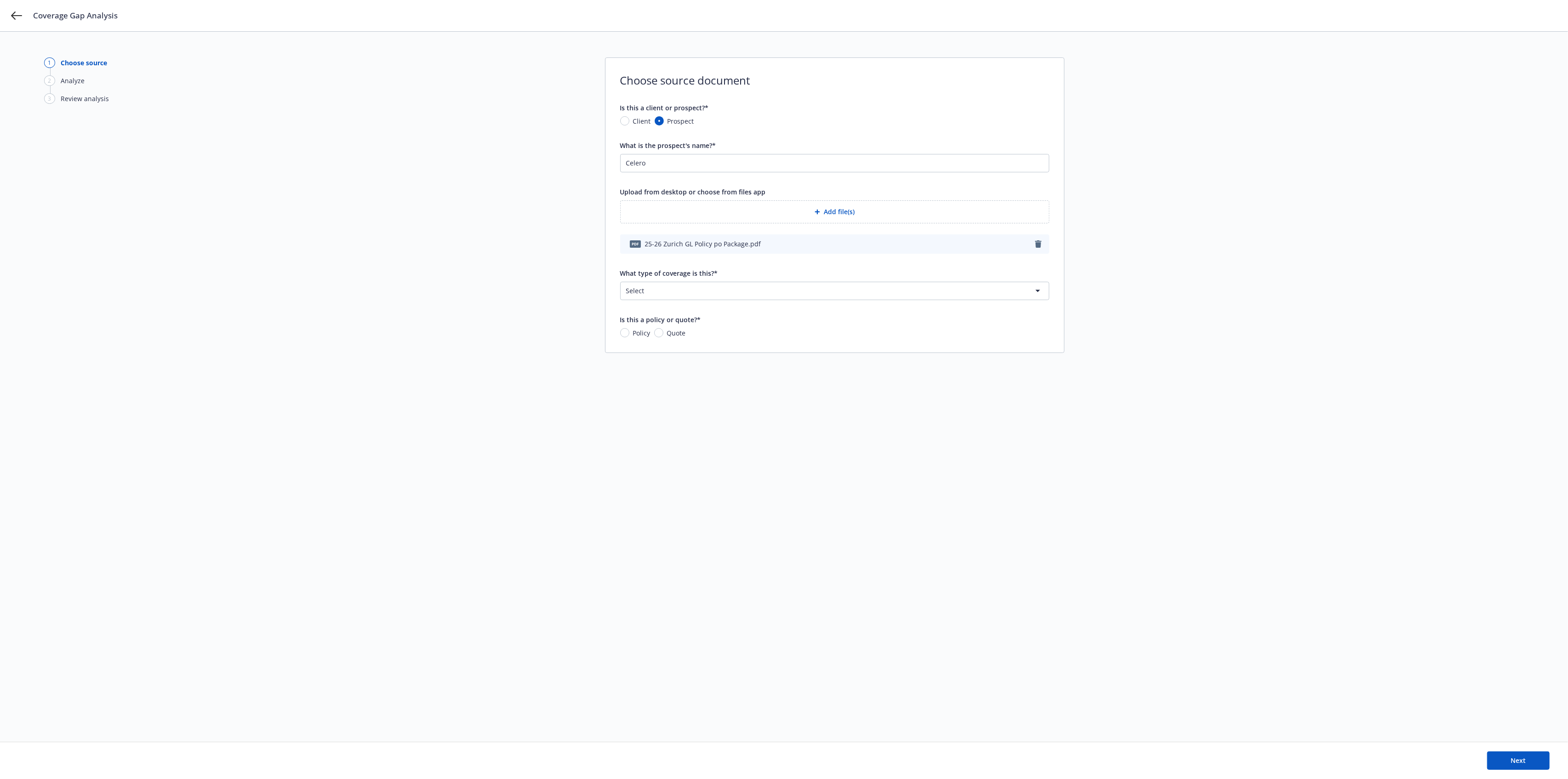
click at [679, 293] on html "Coverage Gap Analysis 1 Choose source 2 Analyze 3 Review analysis Choose source…" at bounding box center [784, 390] width 1568 height 779
select select "GENERAL_LIABILITY"
click at [625, 335] on input "Policy" at bounding box center [625, 333] width 9 height 9
radio input "true"
click at [1517, 770] on div "Next" at bounding box center [784, 761] width 1568 height 37
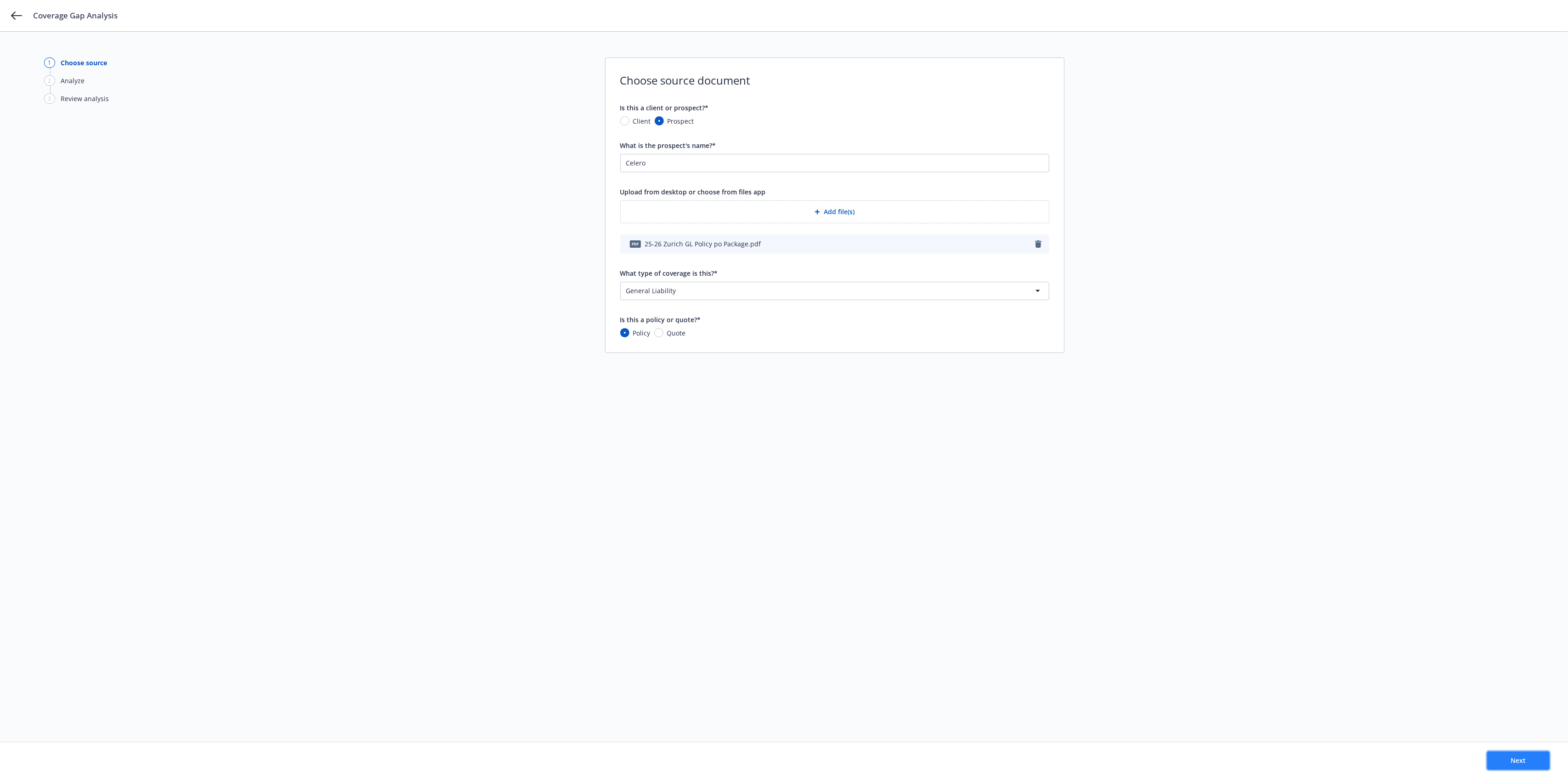
click at [1517, 764] on span "Next" at bounding box center [1518, 761] width 15 height 9
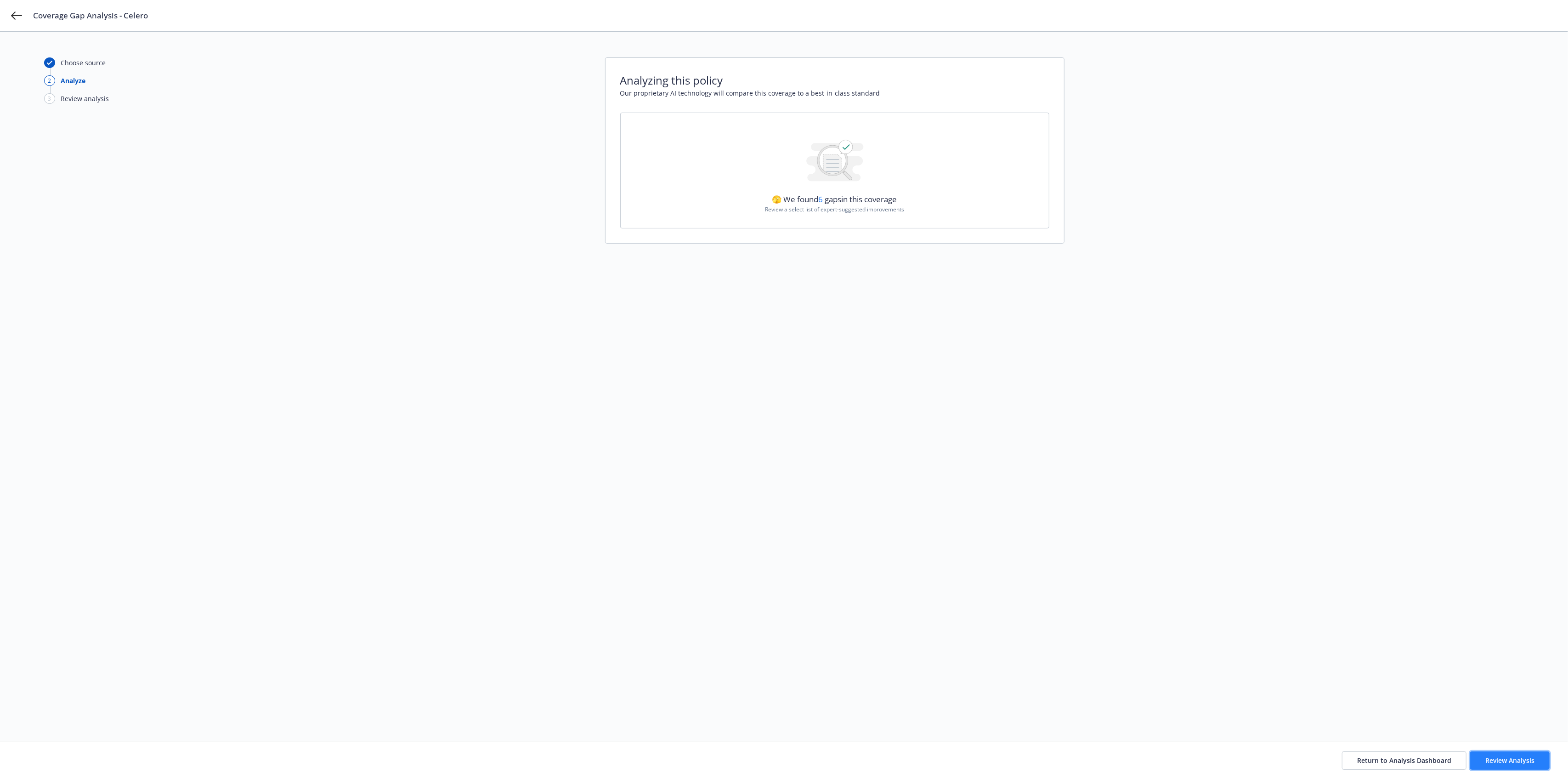
click at [1520, 762] on span "Review Analysis" at bounding box center [1510, 761] width 49 height 9
